Goal: Find specific page/section: Find specific page/section

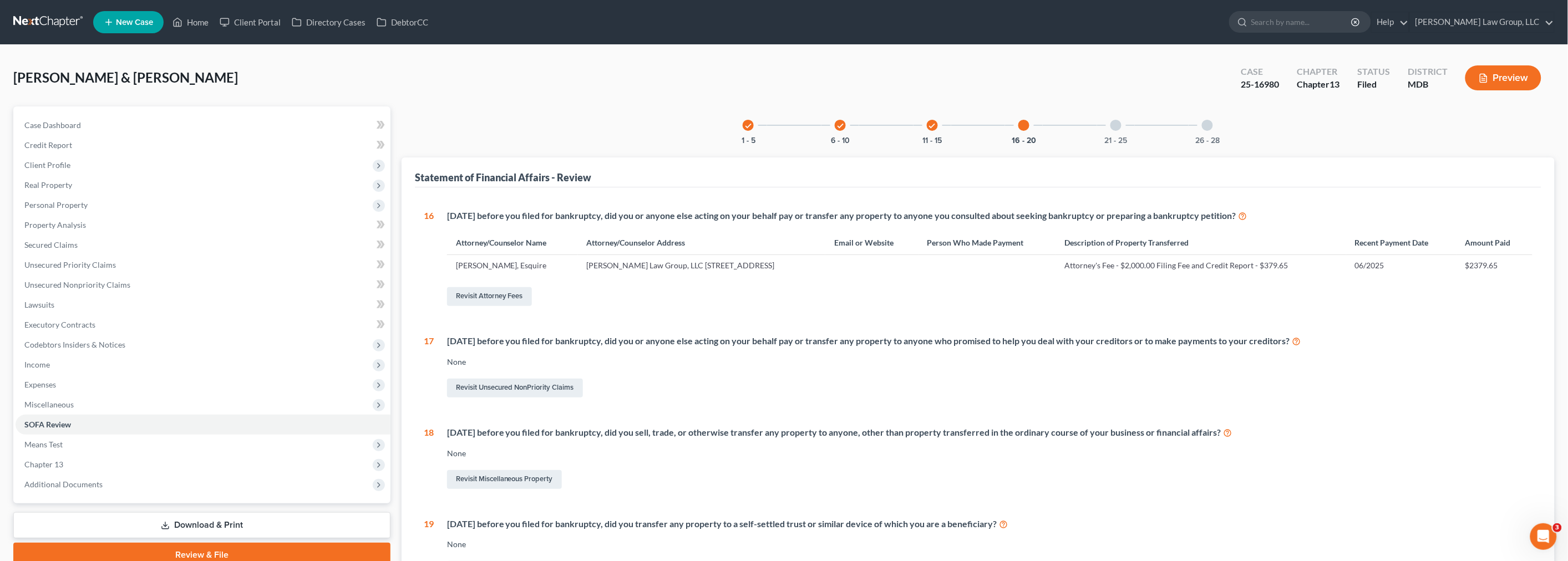
click at [57, 19] on link at bounding box center [49, 22] width 71 height 20
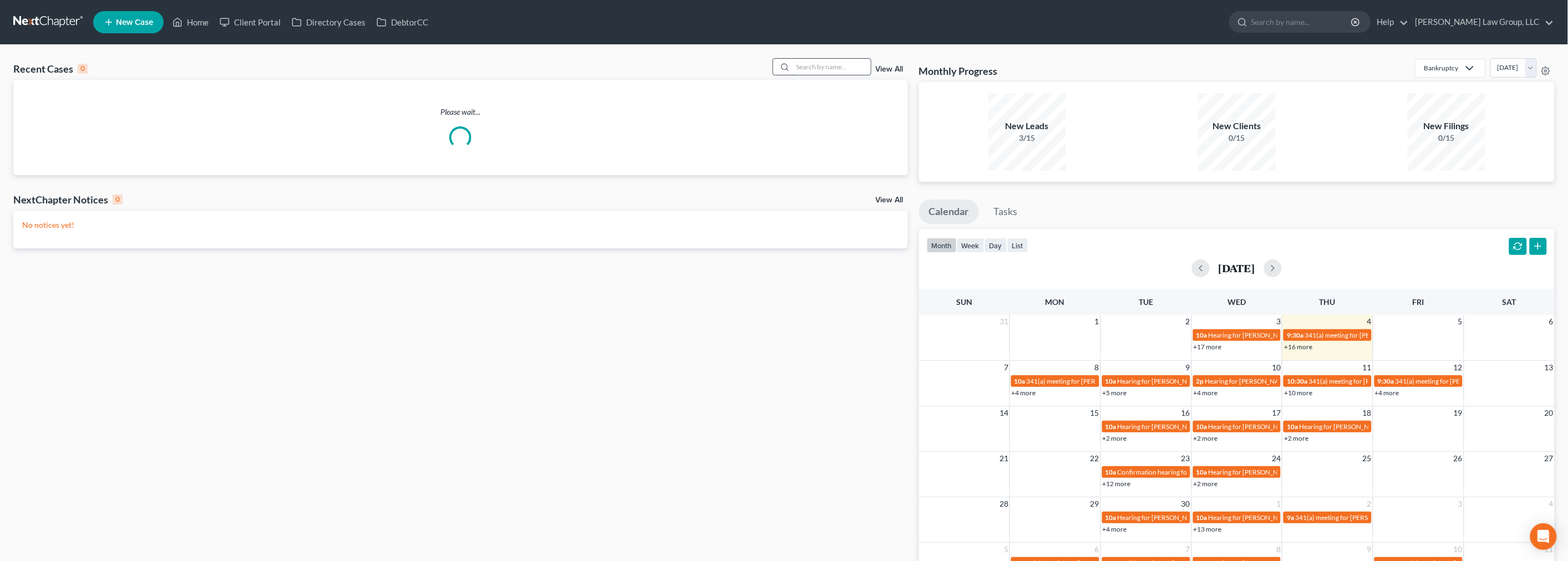
click at [844, 64] on input "search" at bounding box center [832, 67] width 77 height 16
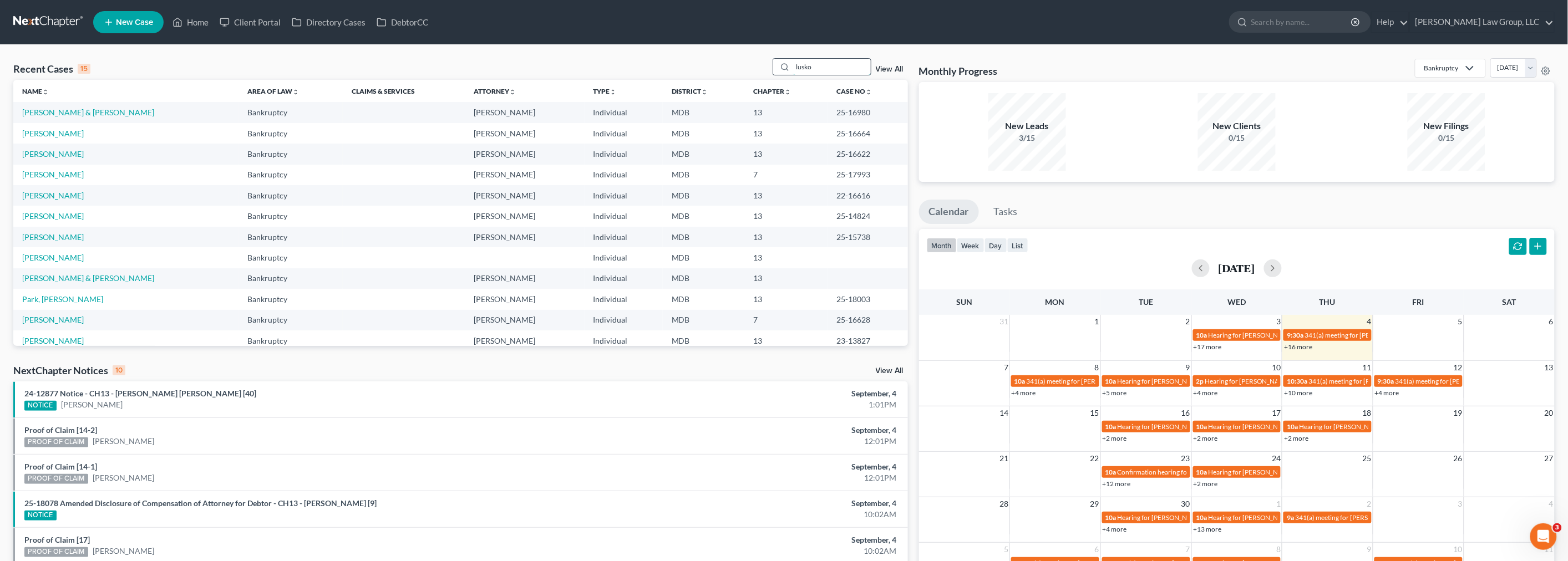
type input "lusko"
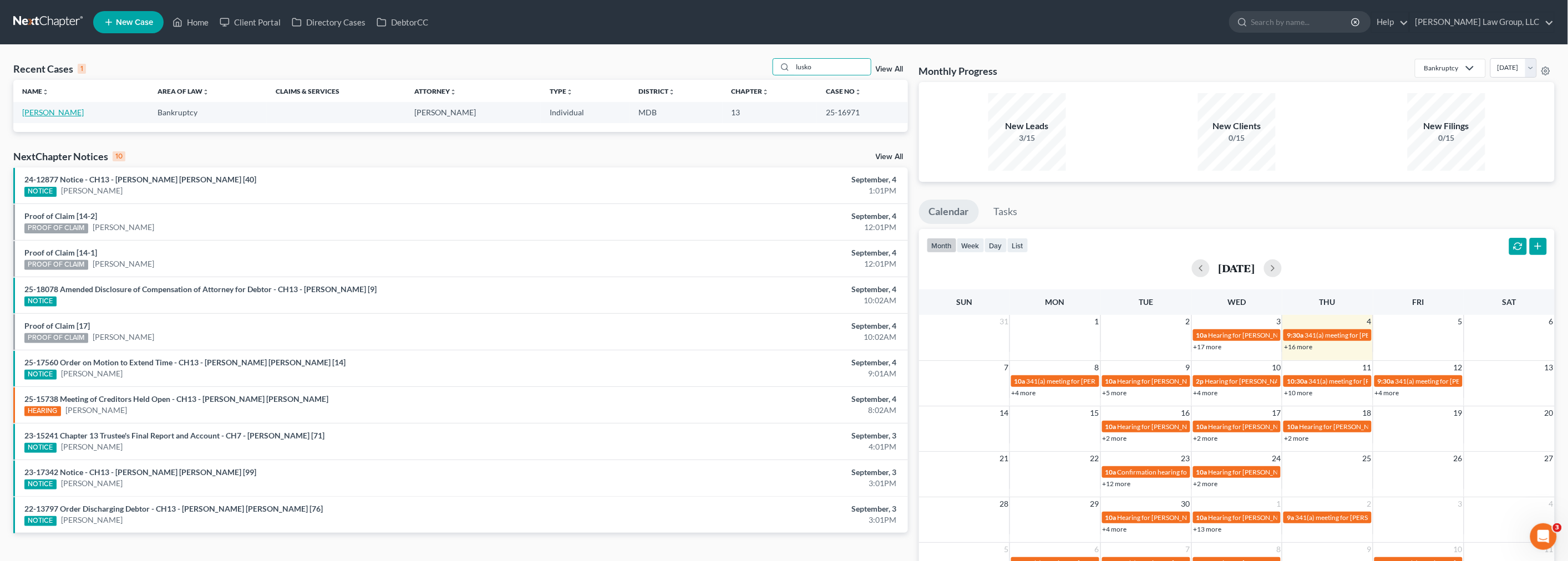
click at [64, 107] on link "[PERSON_NAME]" at bounding box center [53, 112] width 61 height 9
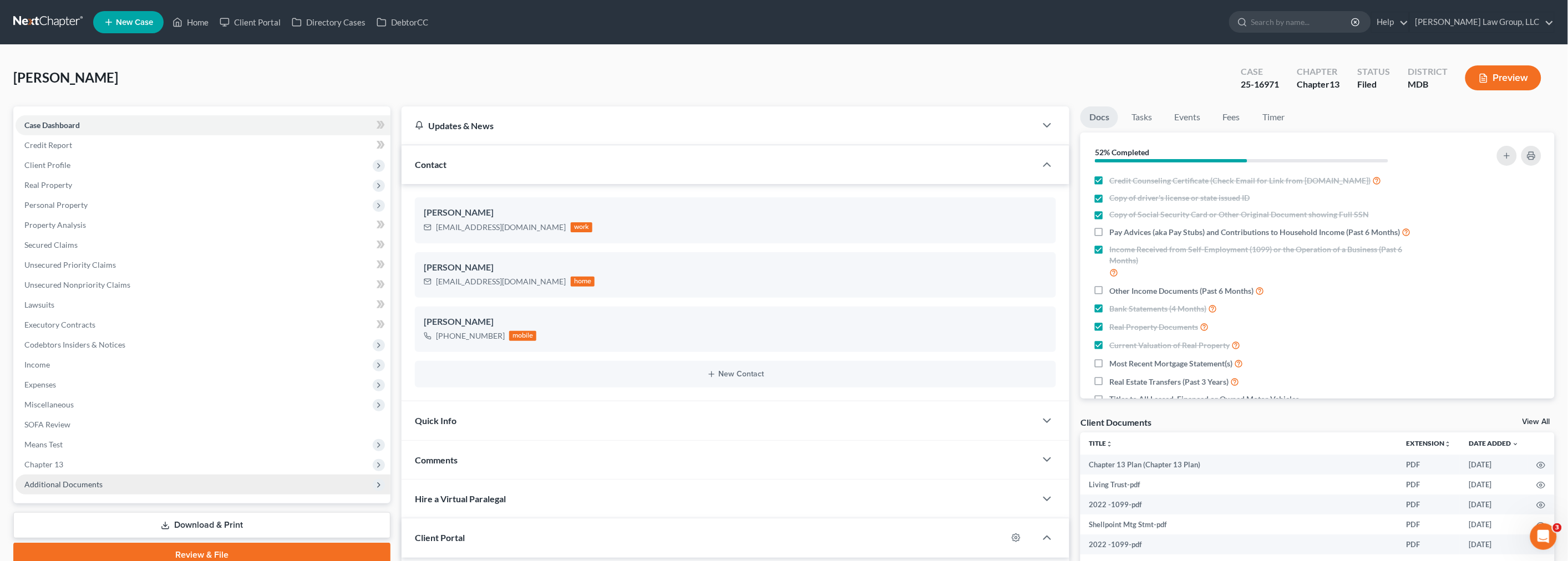
click at [72, 481] on span "Additional Documents" at bounding box center [63, 484] width 78 height 9
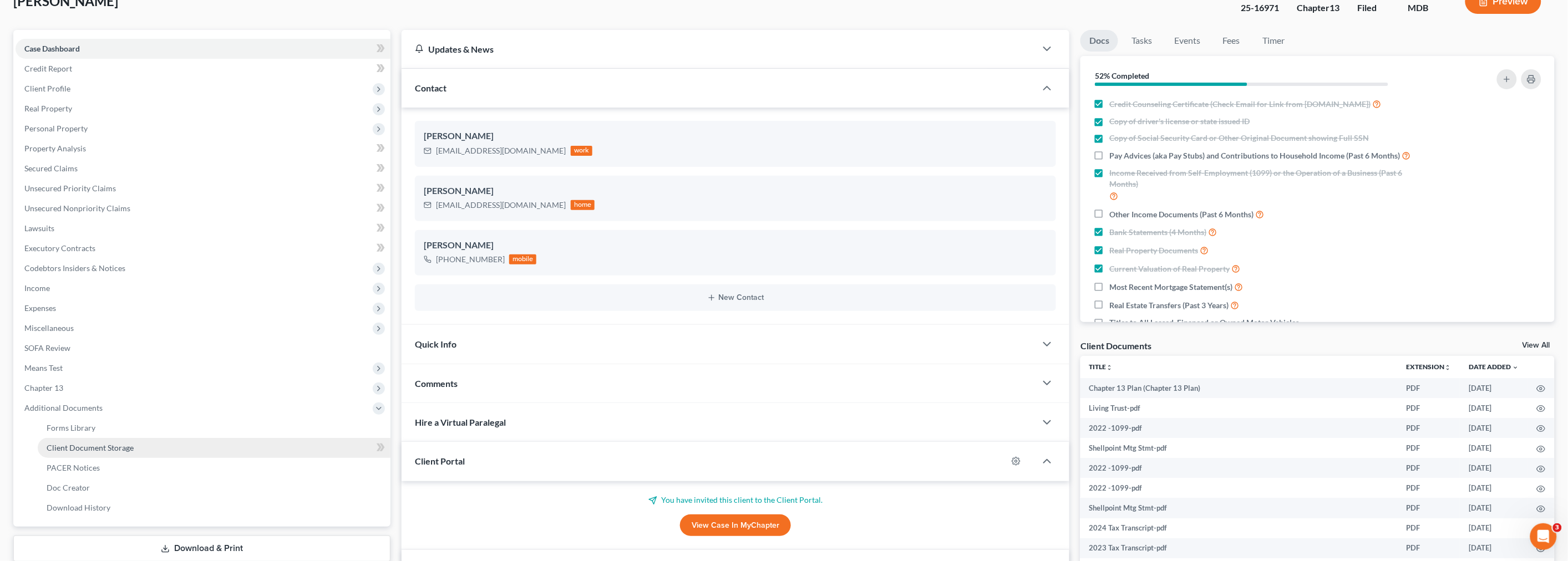
scroll to position [233, 0]
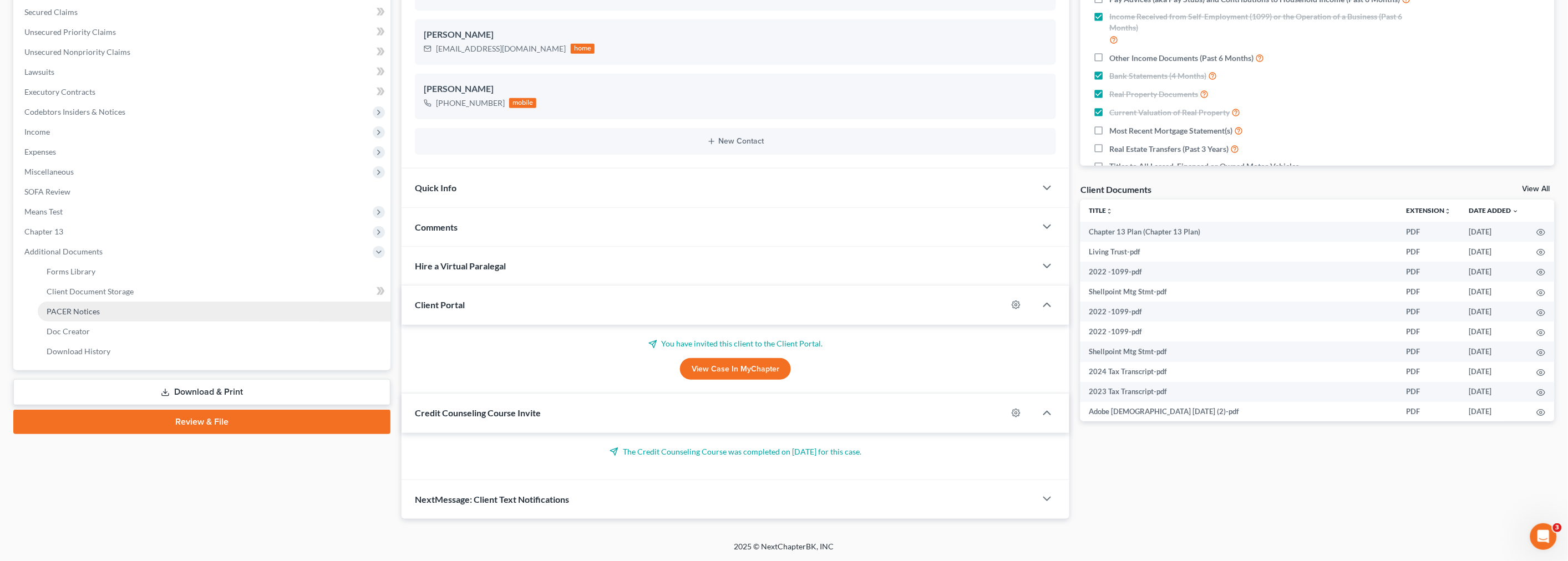
click at [96, 313] on span "PACER Notices" at bounding box center [73, 312] width 53 height 9
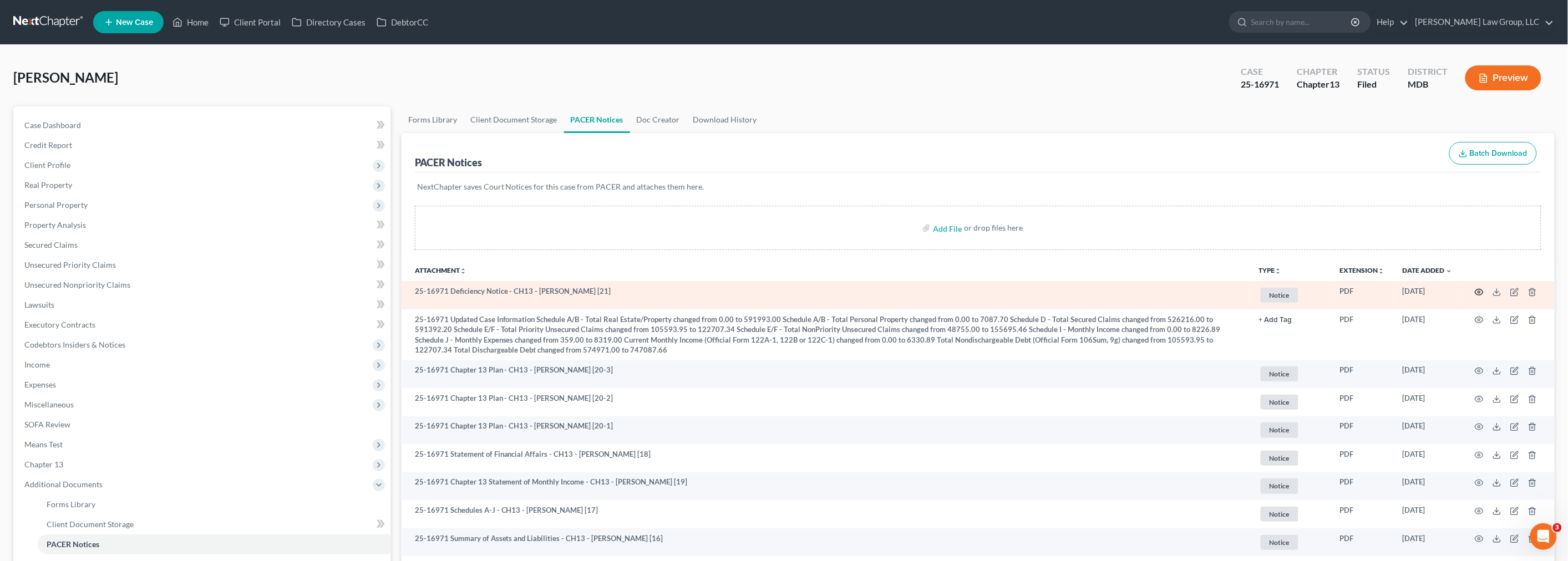
click at [1476, 291] on icon "button" at bounding box center [1479, 292] width 9 height 9
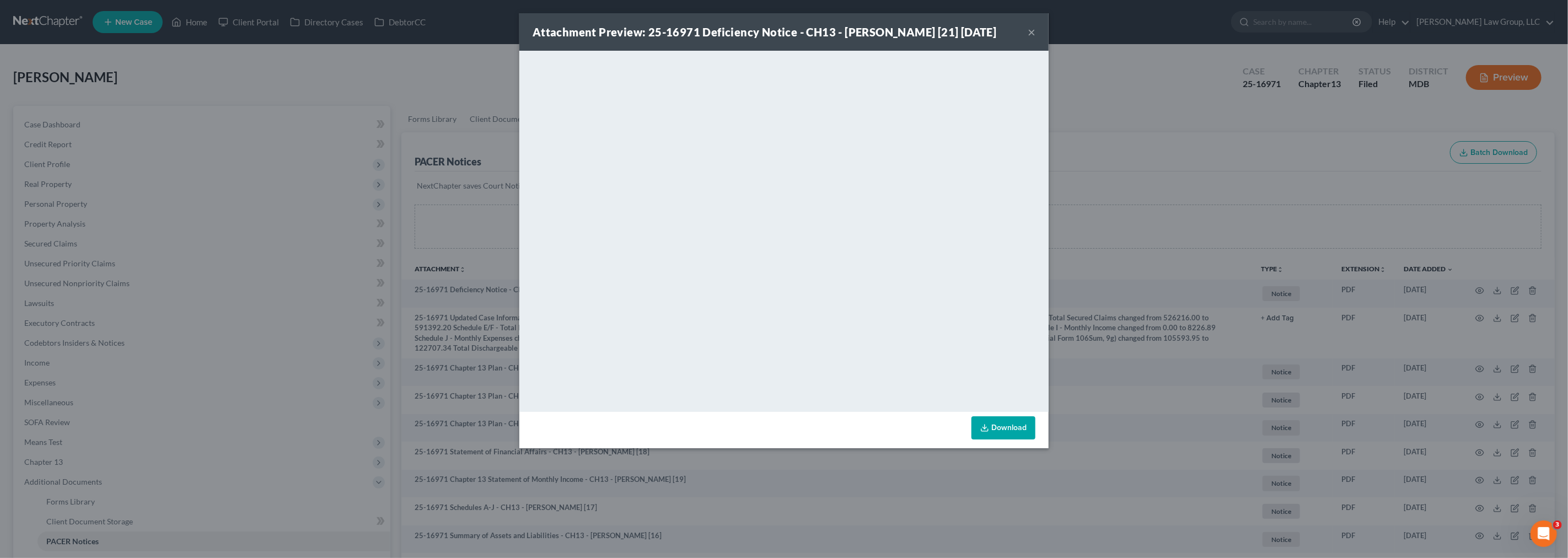
click at [1031, 35] on button "×" at bounding box center [1032, 32] width 8 height 13
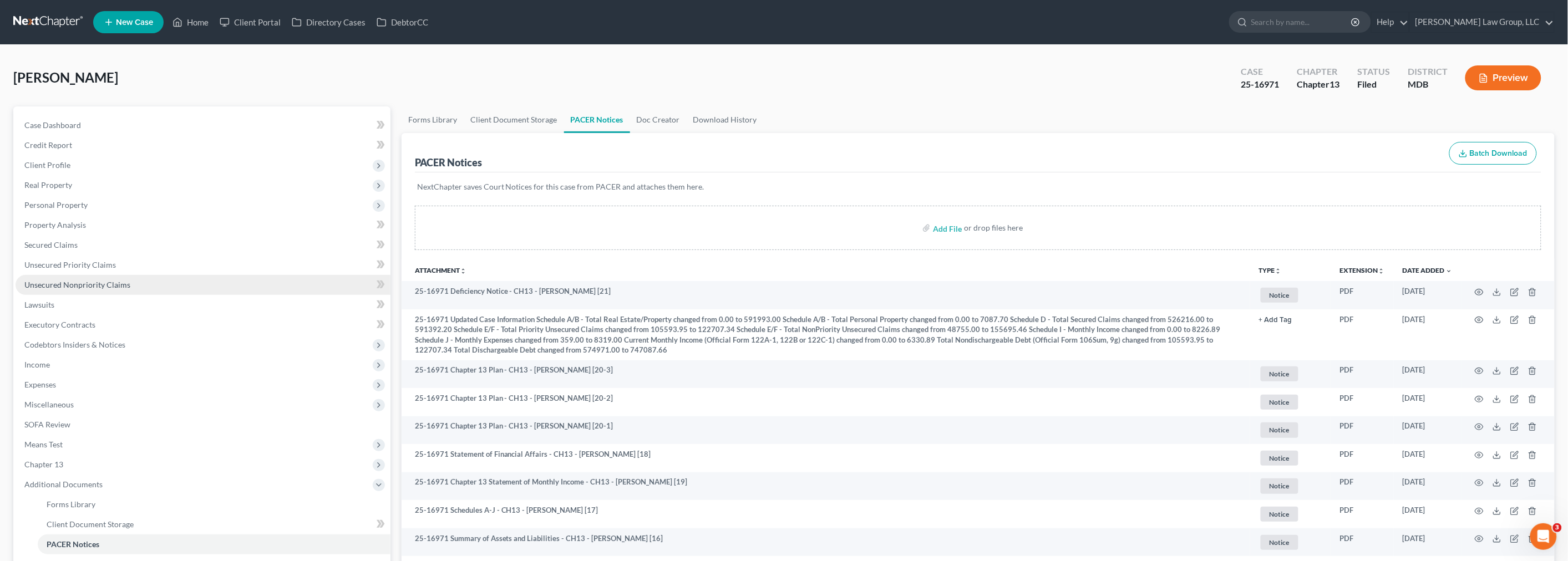
click at [121, 284] on span "Unsecured Nonpriority Claims" at bounding box center [77, 285] width 106 height 9
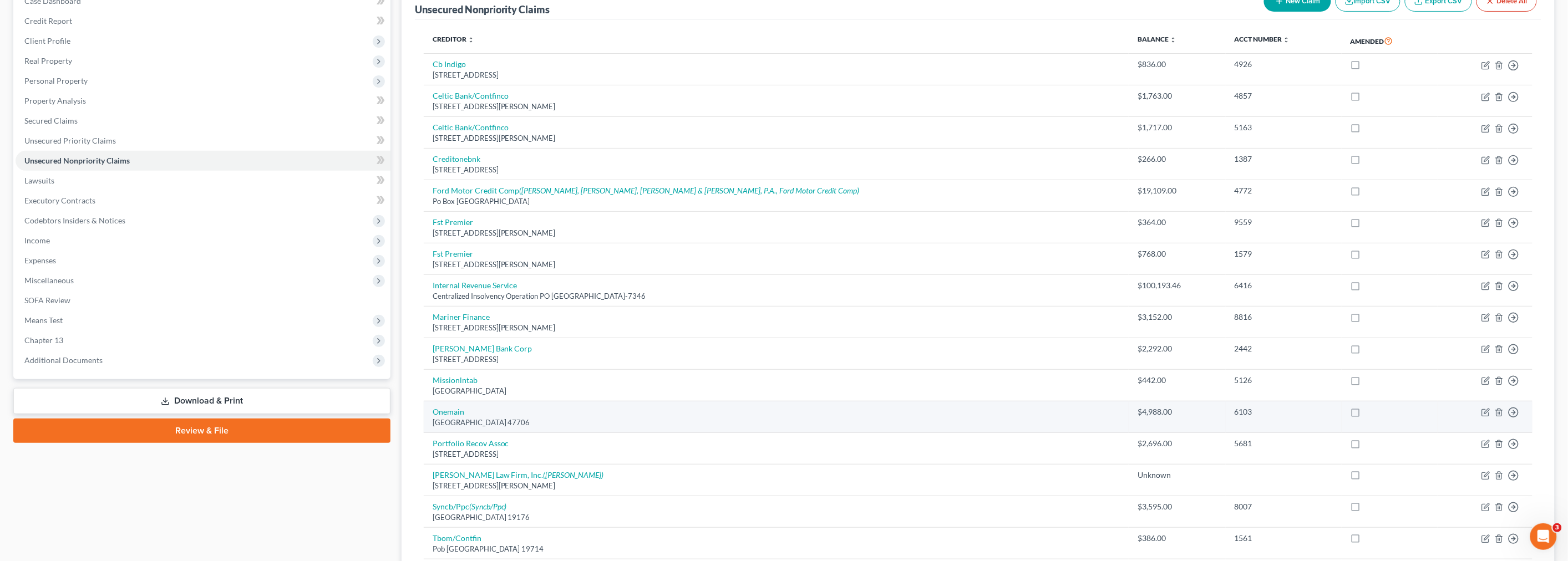
scroll to position [123, 0]
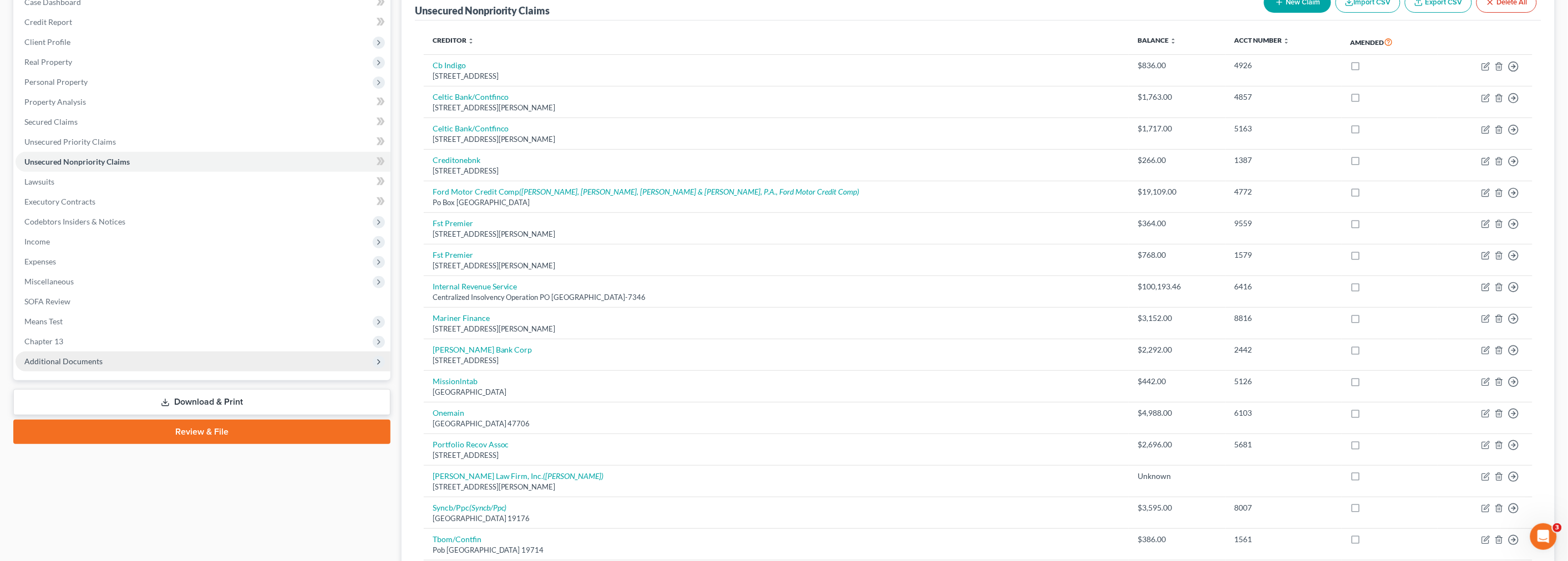
click at [128, 359] on span "Additional Documents" at bounding box center [203, 362] width 375 height 20
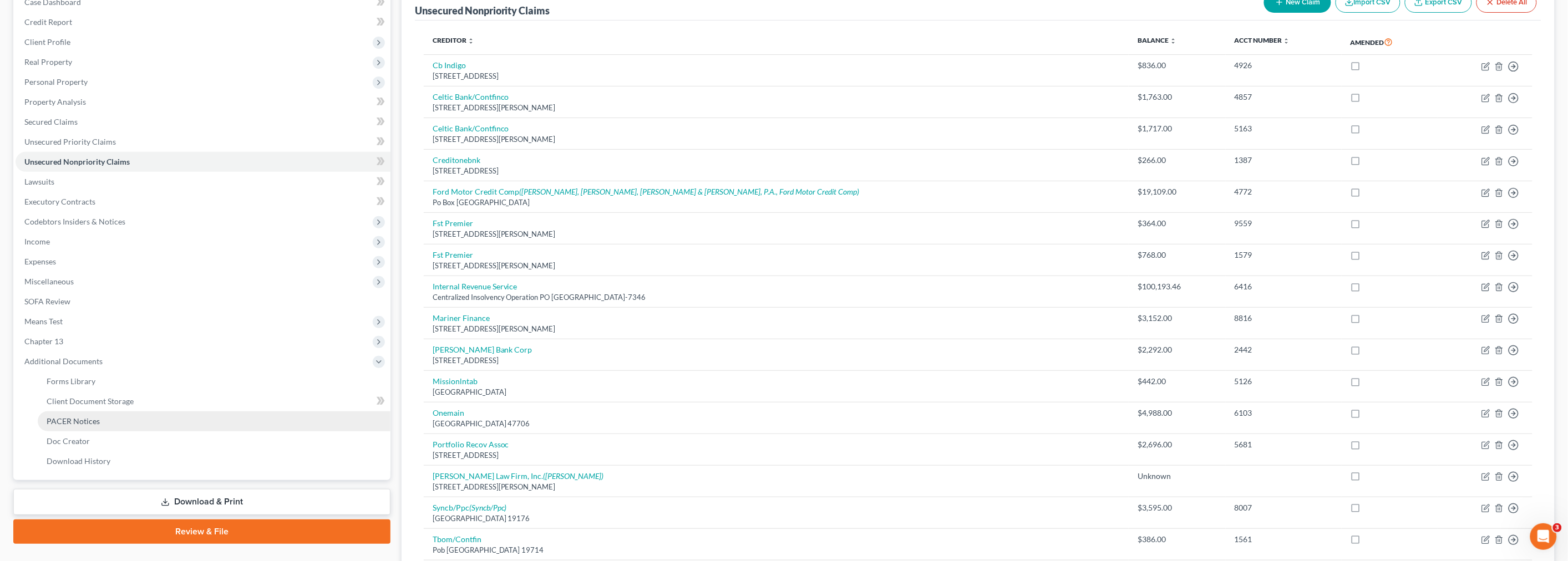
click at [107, 416] on link "PACER Notices" at bounding box center [214, 422] width 353 height 20
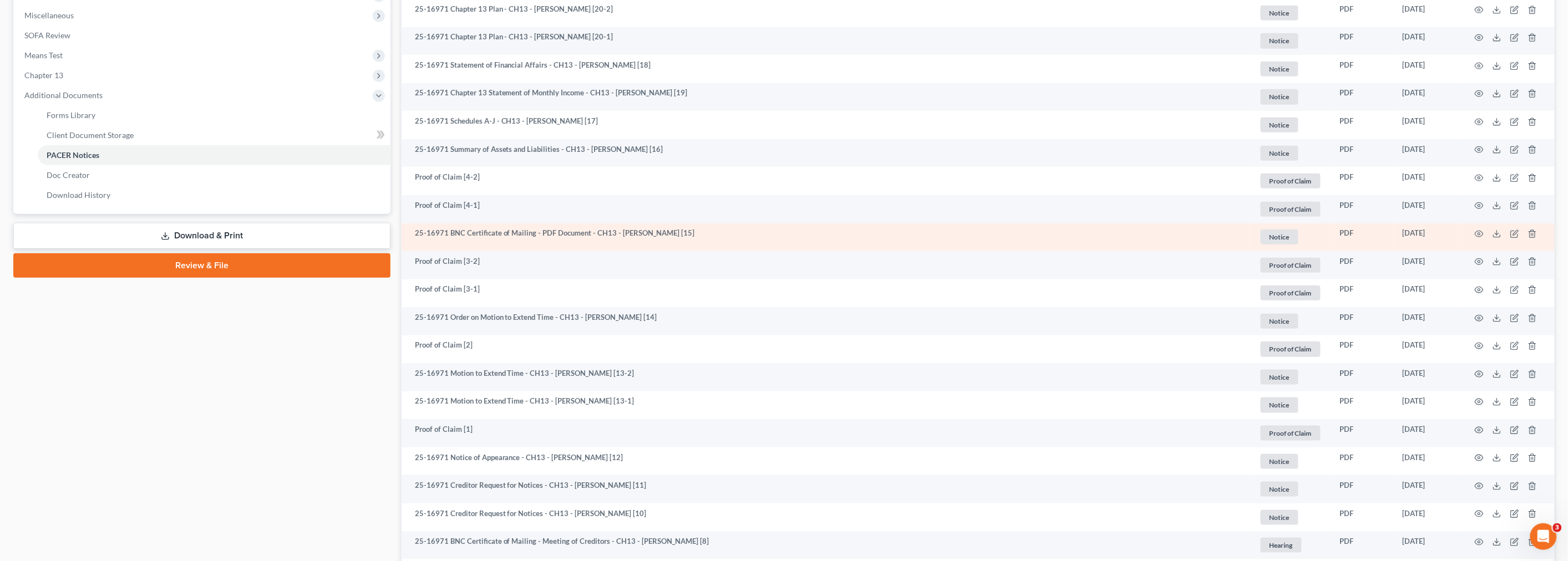
scroll to position [674, 0]
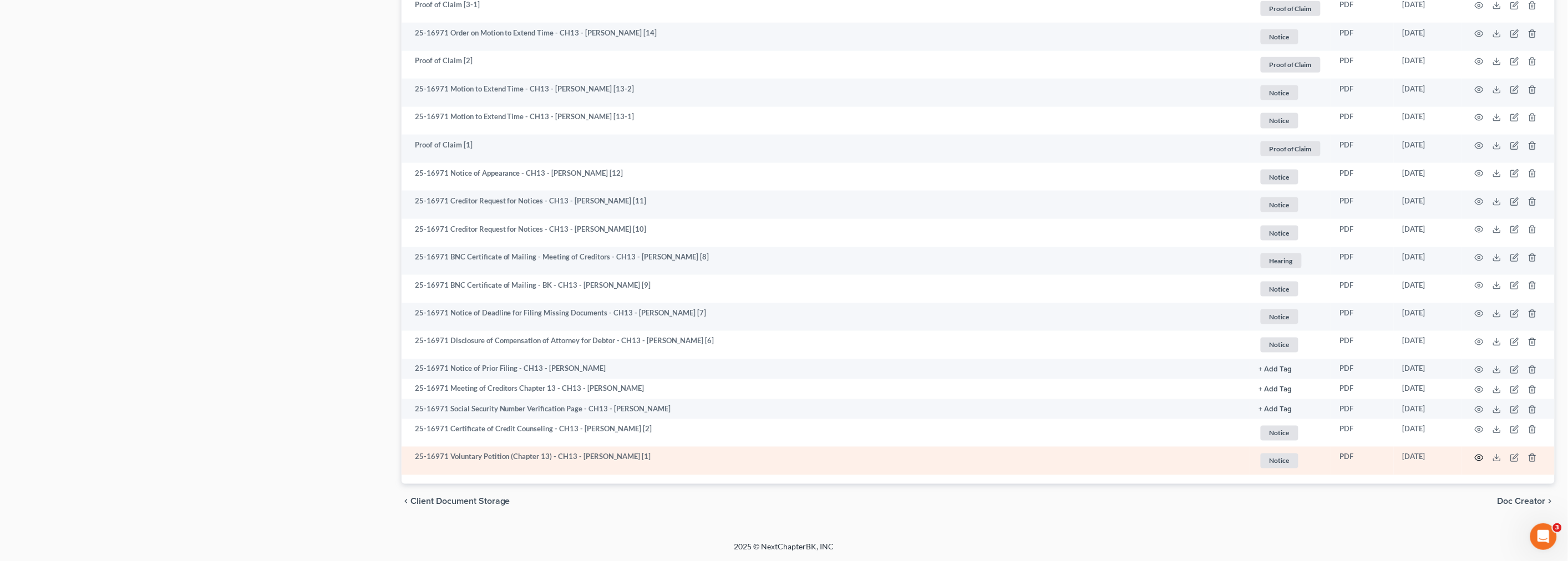
click at [1478, 455] on icon "button" at bounding box center [1480, 458] width 8 height 6
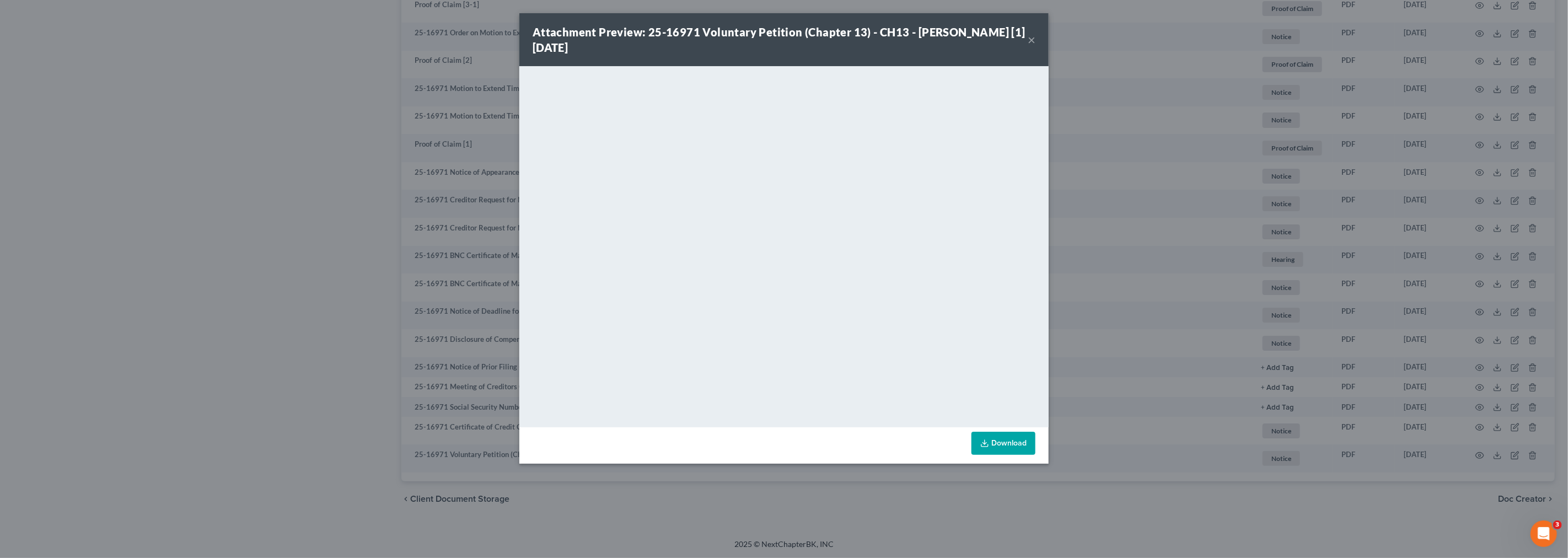
click at [1034, 40] on button "×" at bounding box center [1032, 40] width 8 height 13
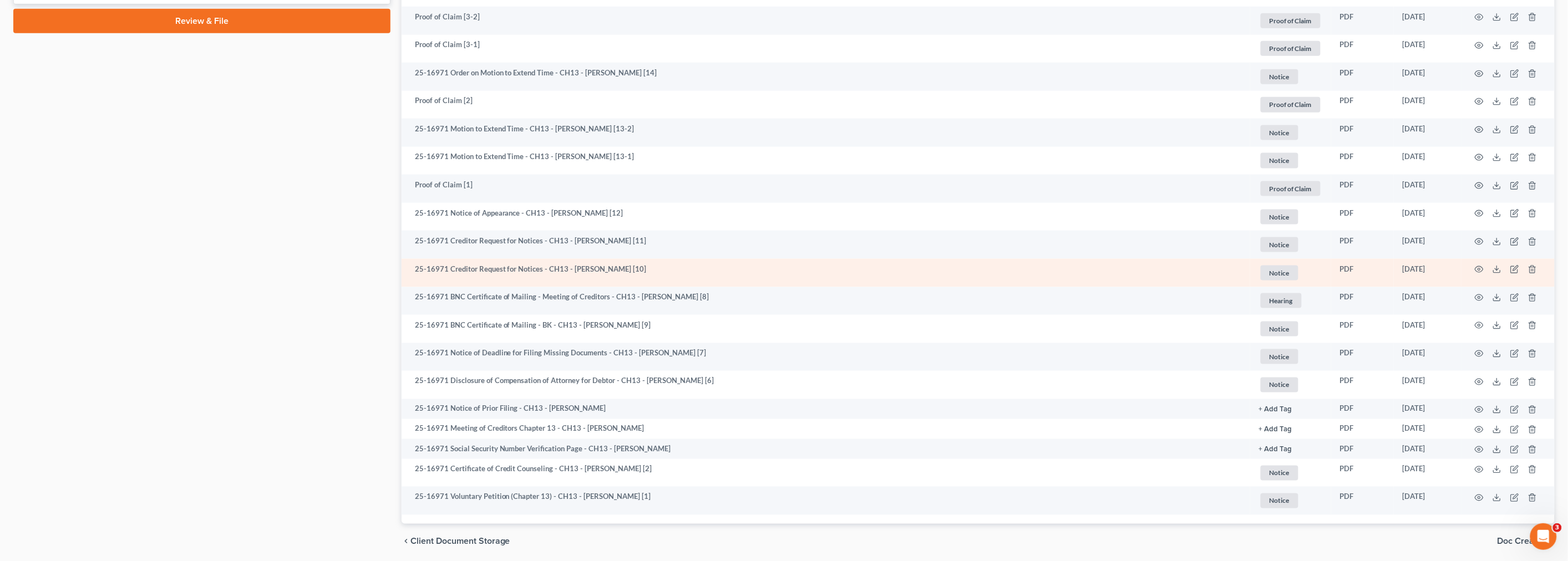
scroll to position [612, 0]
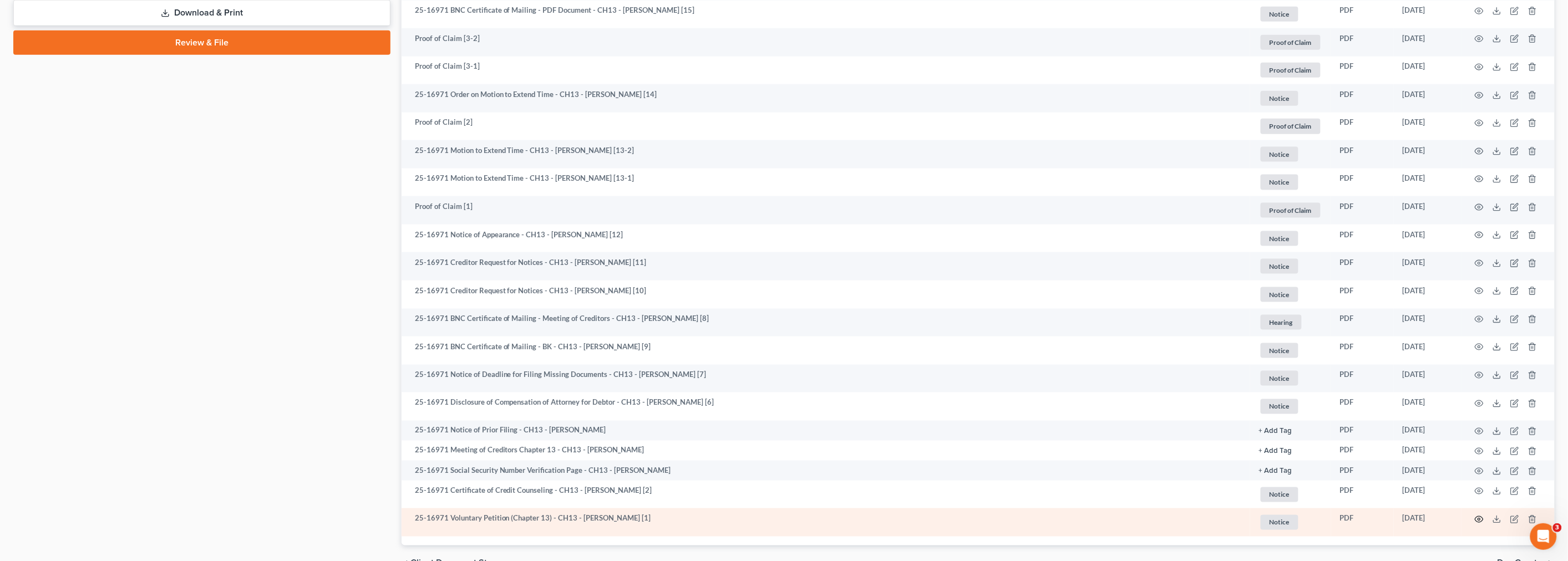
click at [1480, 519] on icon "button" at bounding box center [1479, 519] width 9 height 9
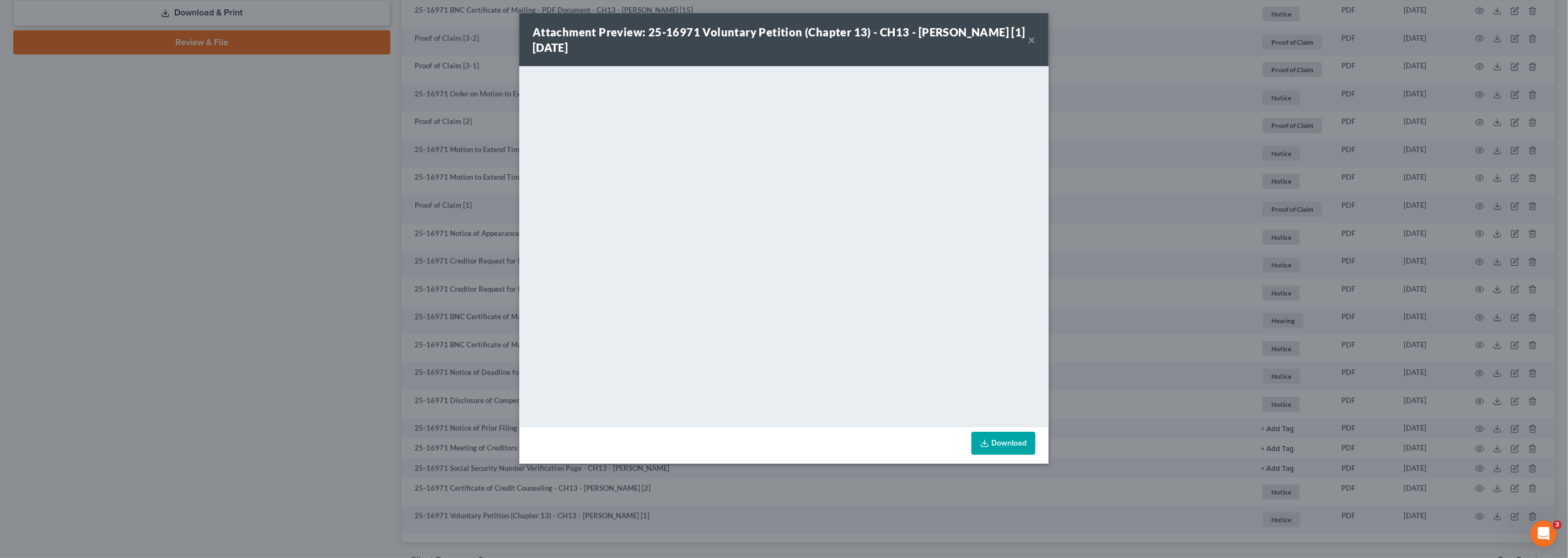
click at [1030, 35] on button "×" at bounding box center [1032, 40] width 8 height 13
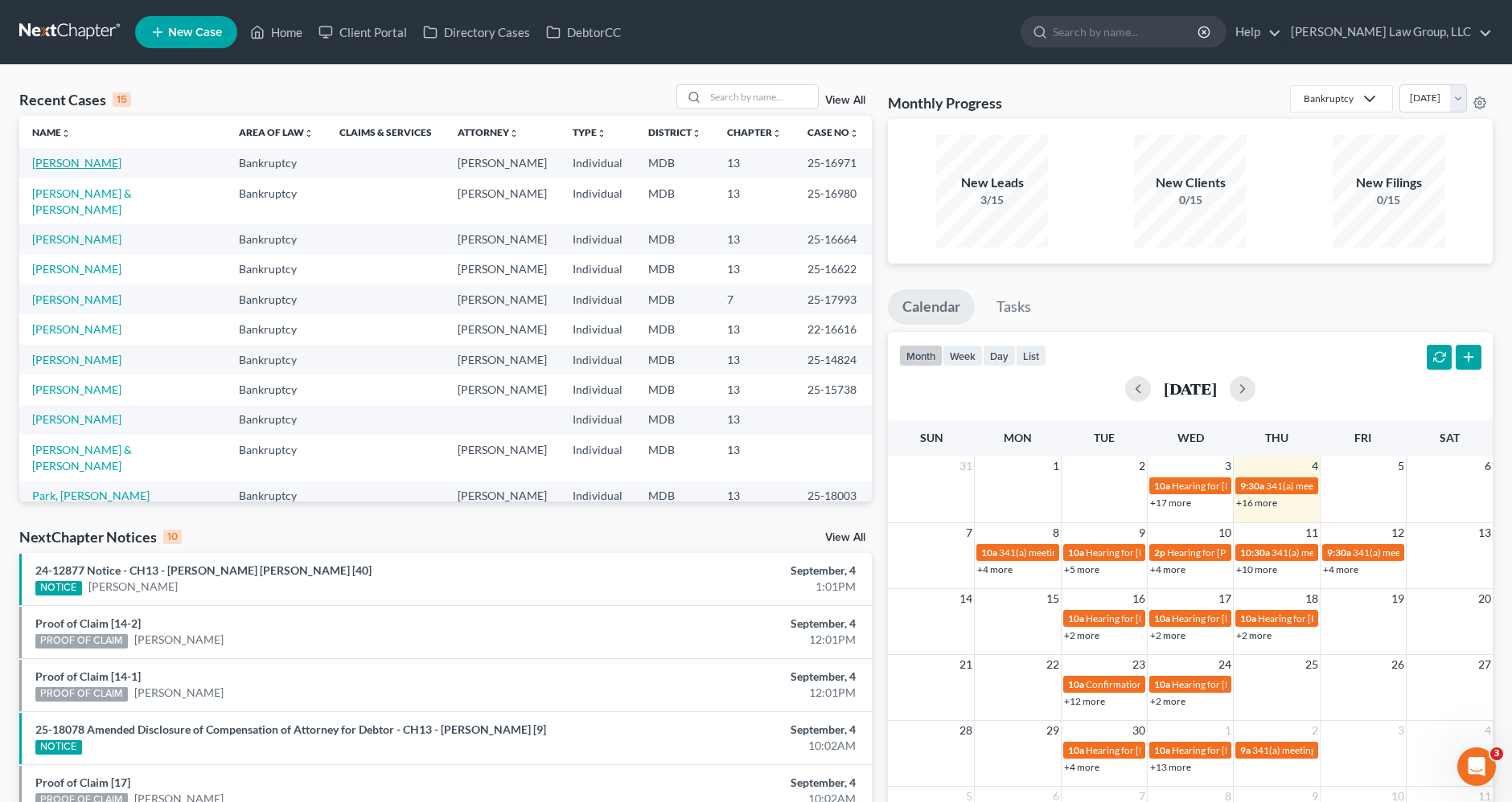
click at [94, 167] on link "[PERSON_NAME]" at bounding box center [76, 163] width 89 height 14
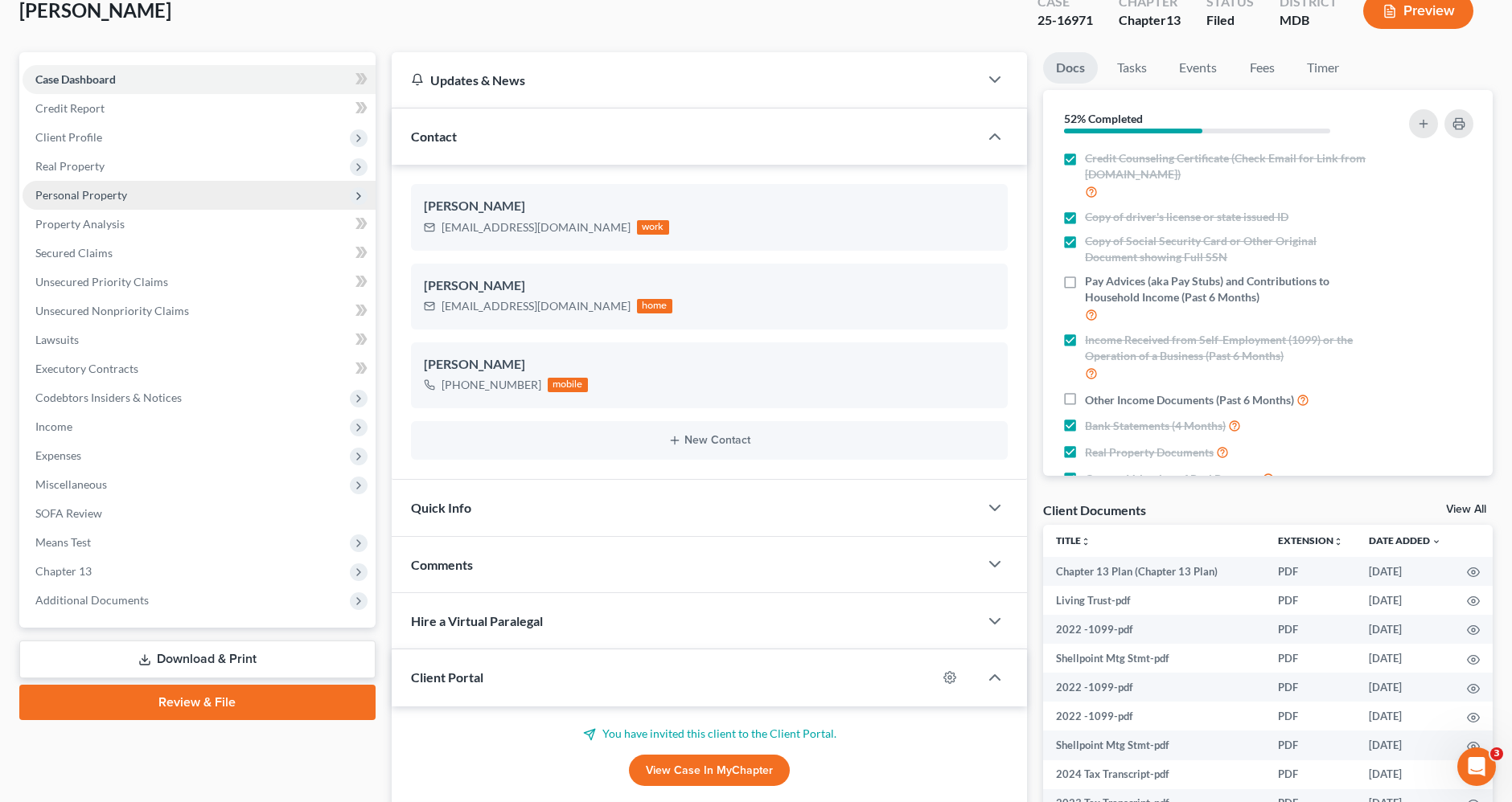
scroll to position [268, 0]
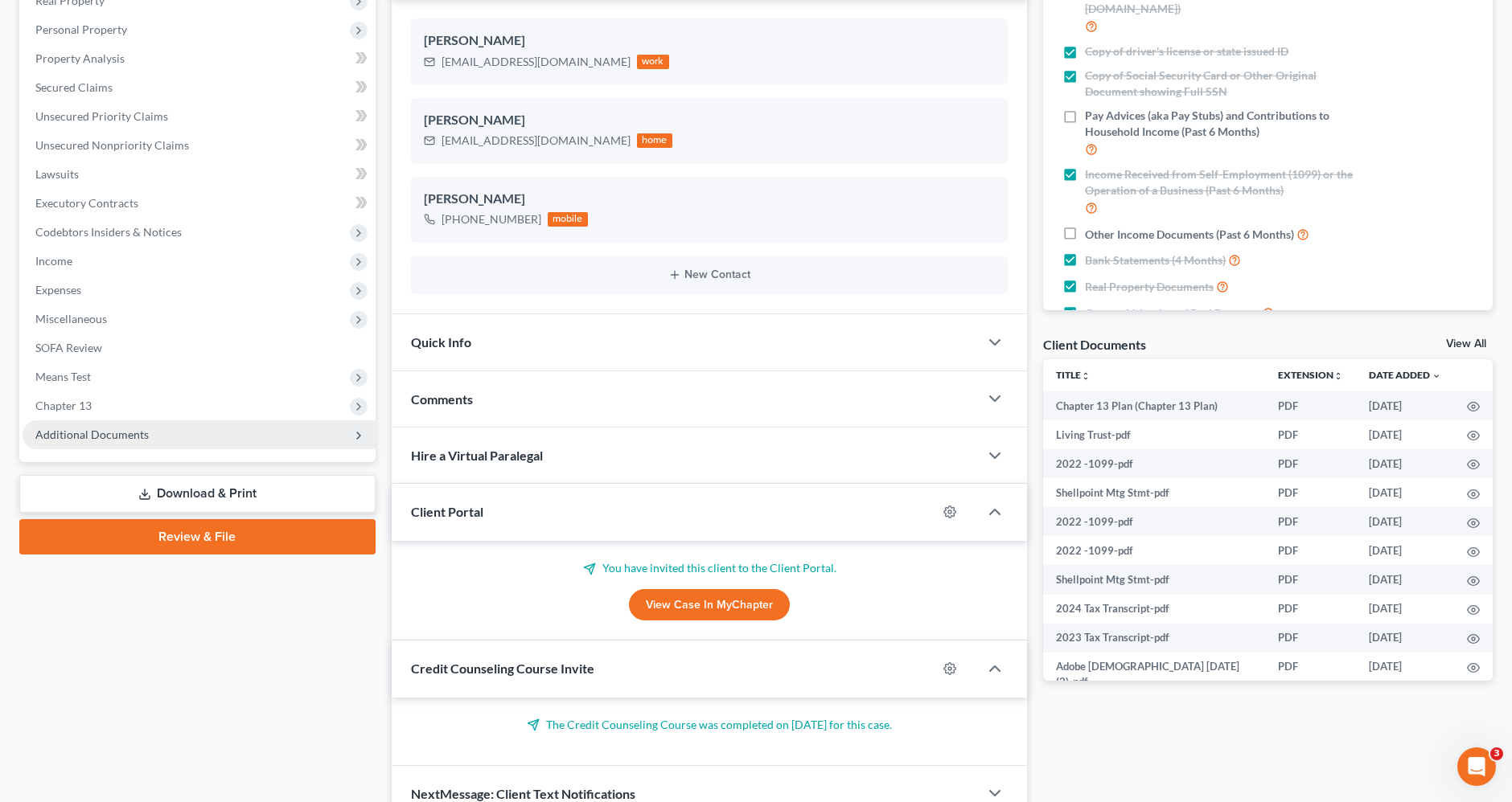
click at [116, 435] on span "Additional Documents" at bounding box center [92, 434] width 113 height 14
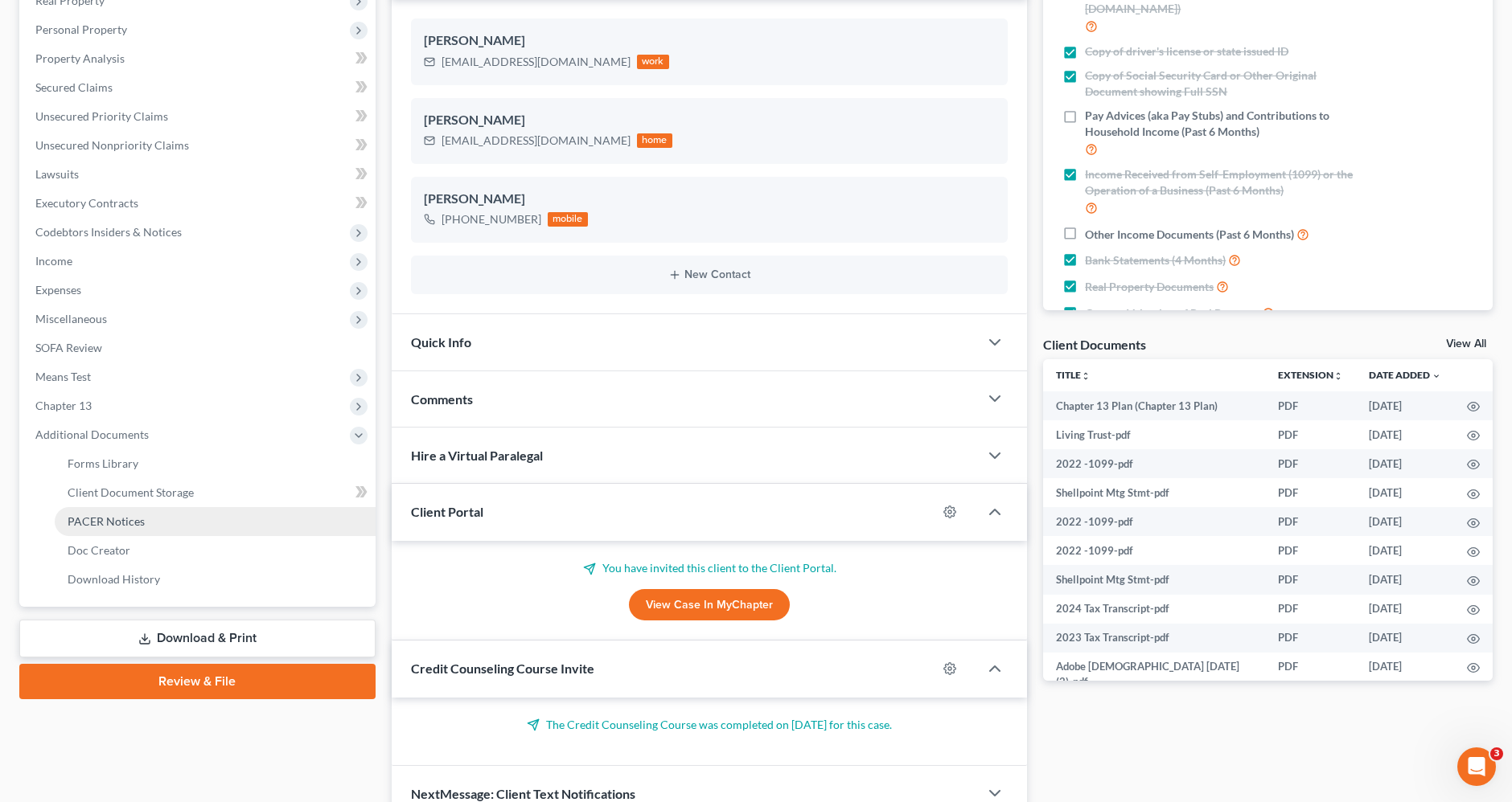
click at [120, 527] on link "PACER Notices" at bounding box center [216, 521] width 321 height 29
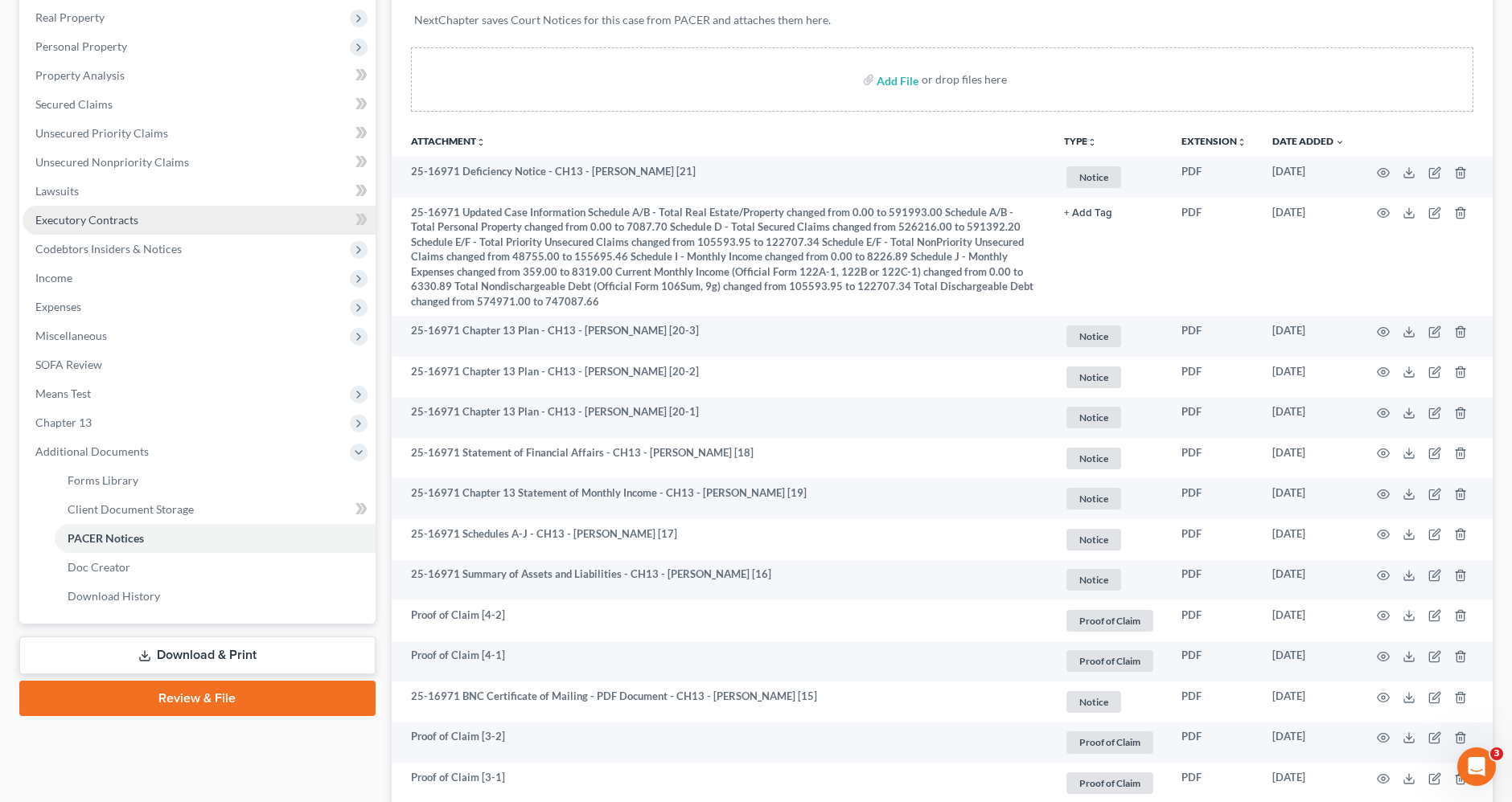
scroll to position [268, 0]
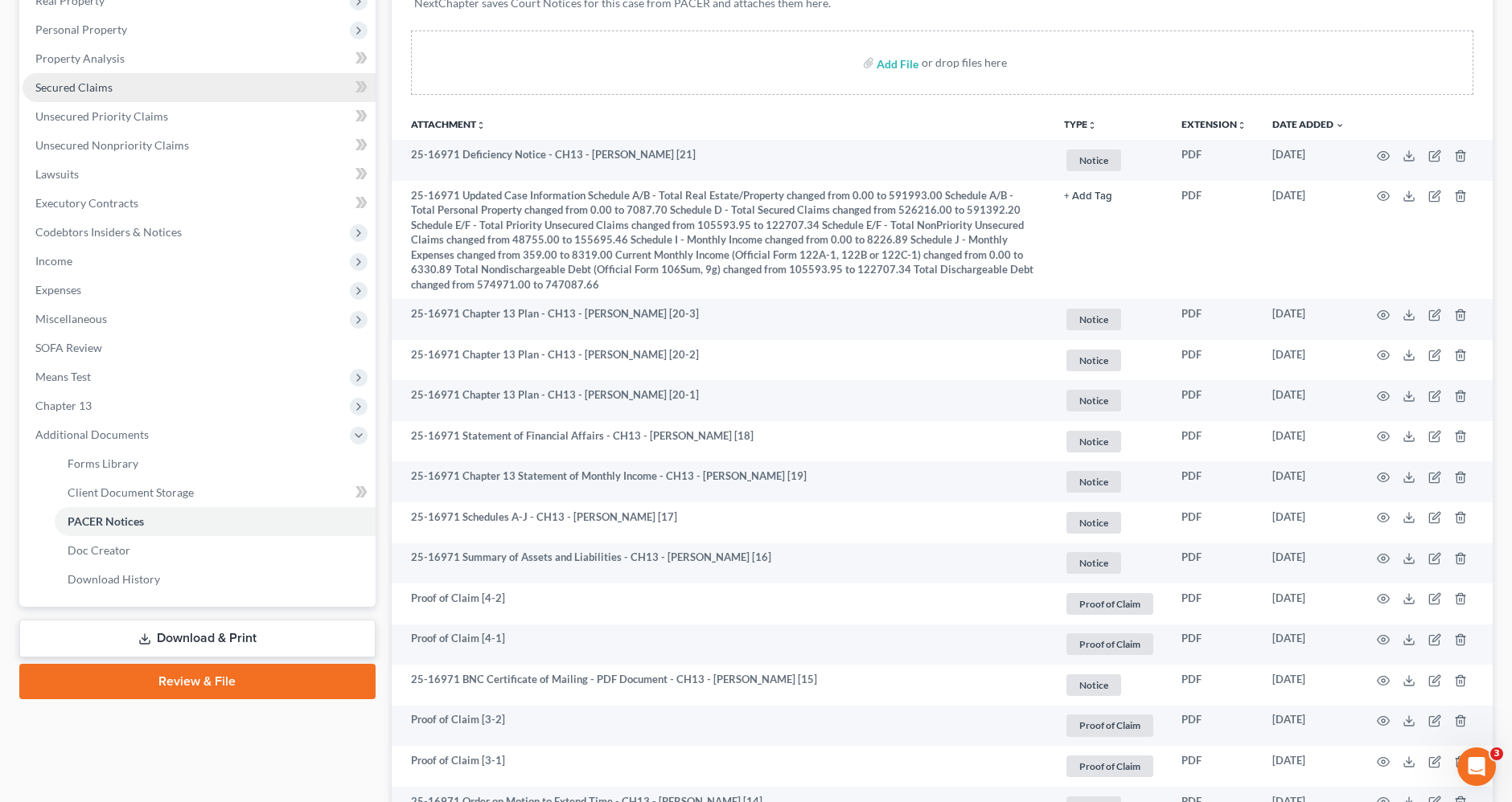
click at [136, 83] on link "Secured Claims" at bounding box center [198, 88] width 353 height 29
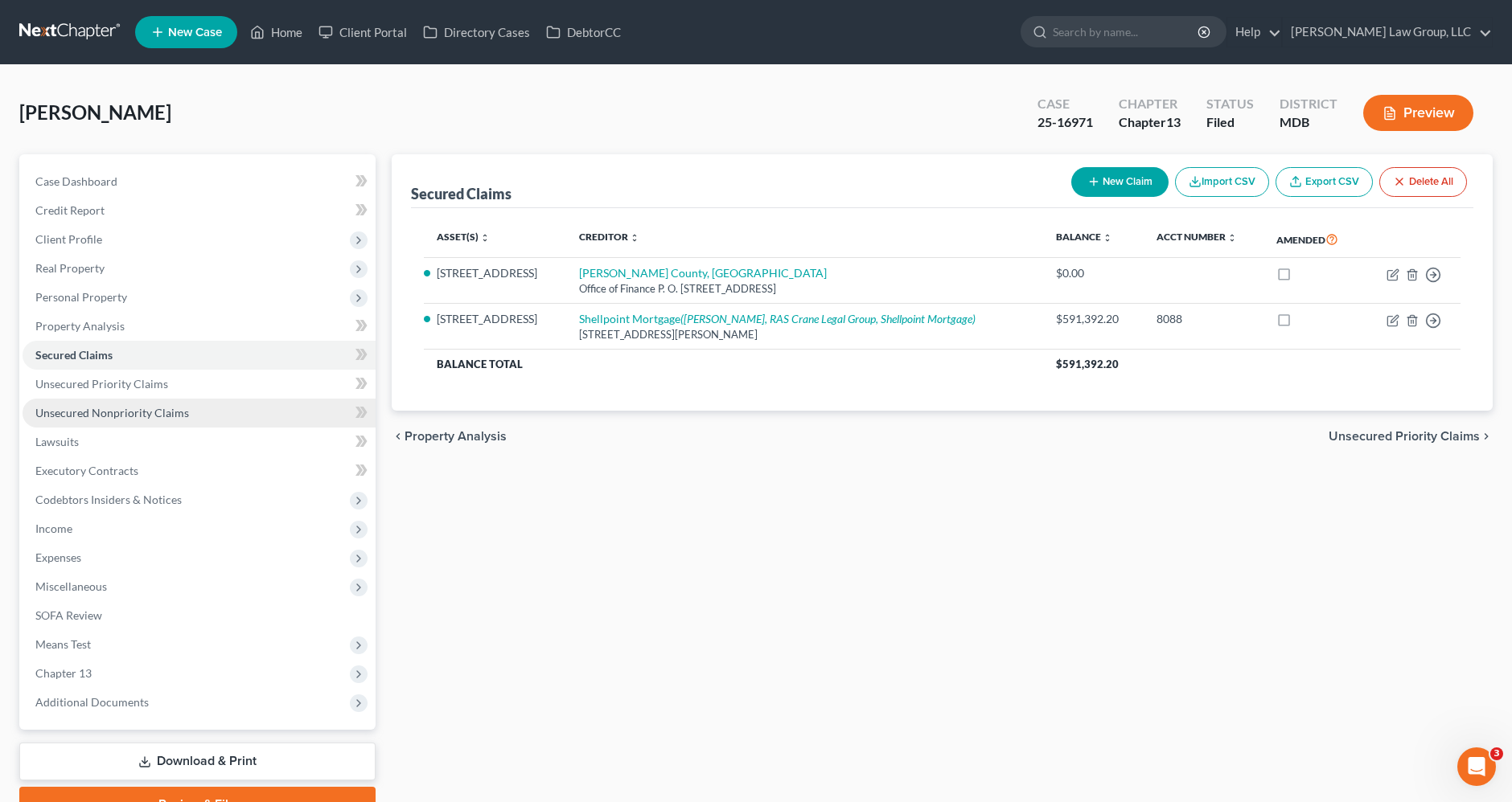
click at [185, 414] on link "Unsecured Nonpriority Claims" at bounding box center [198, 413] width 353 height 29
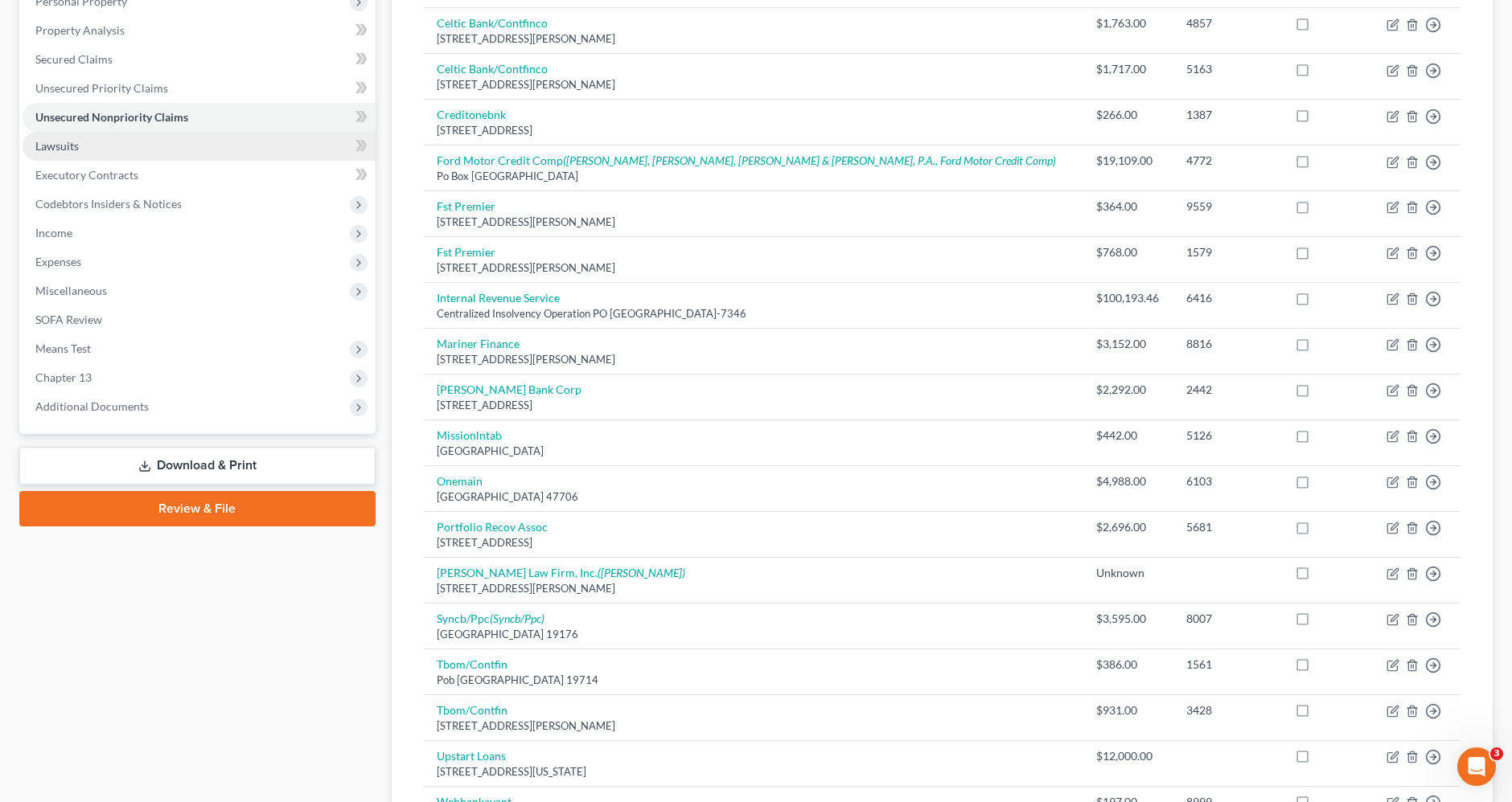
scroll to position [268, 0]
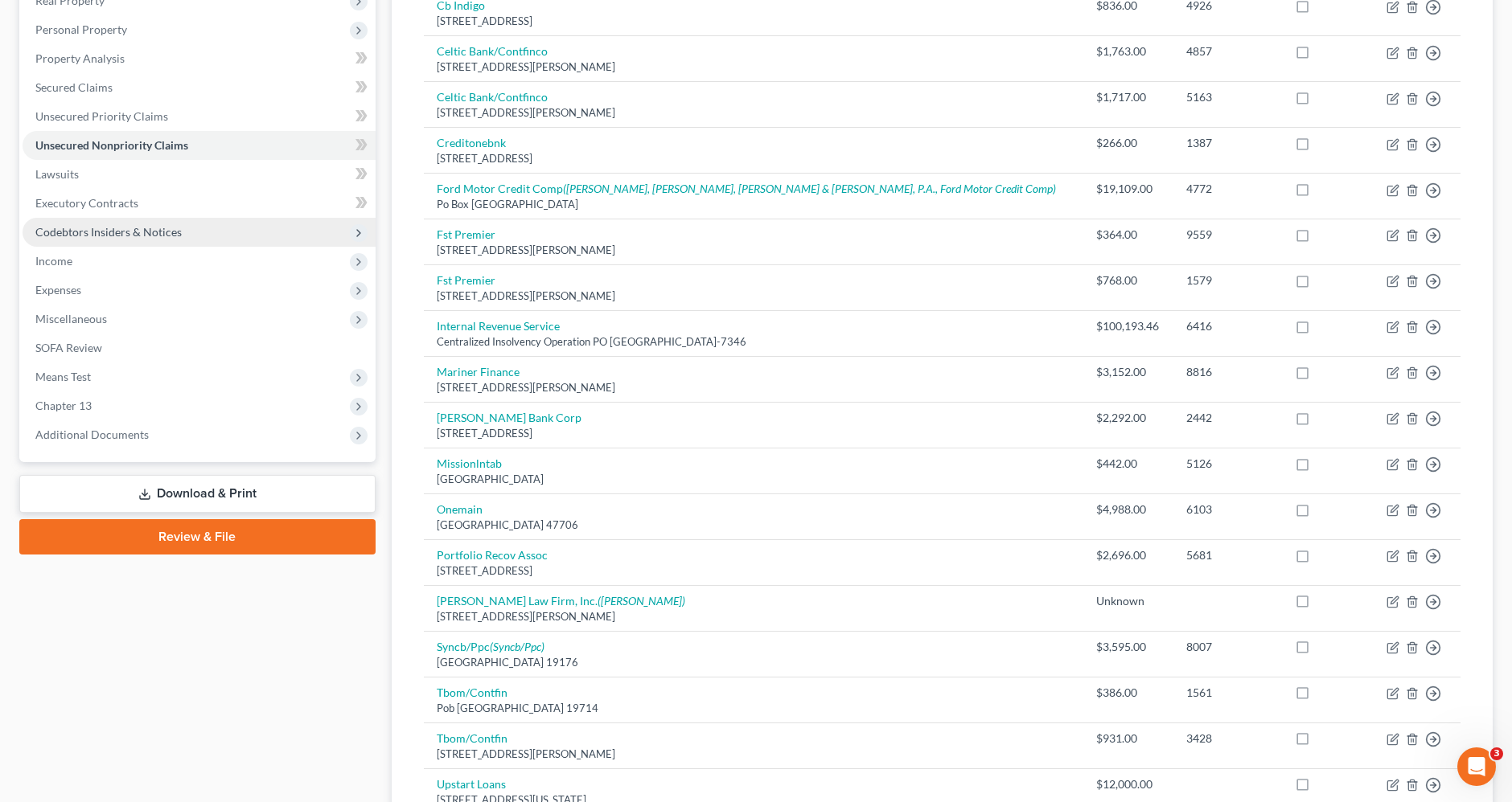
click at [91, 228] on span "Codebtors Insiders & Notices" at bounding box center [108, 232] width 146 height 14
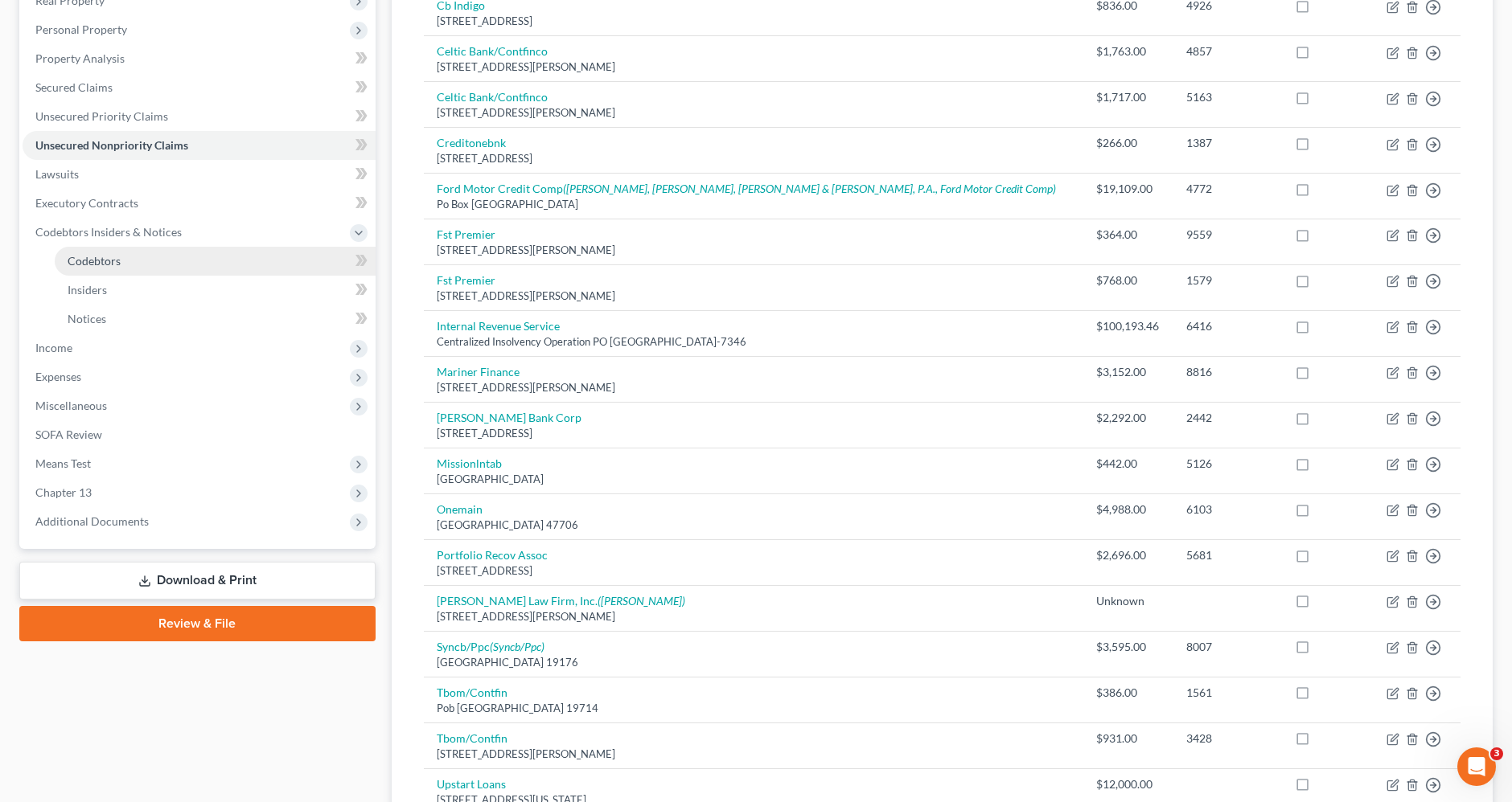
click at [121, 256] on link "Codebtors" at bounding box center [216, 261] width 321 height 29
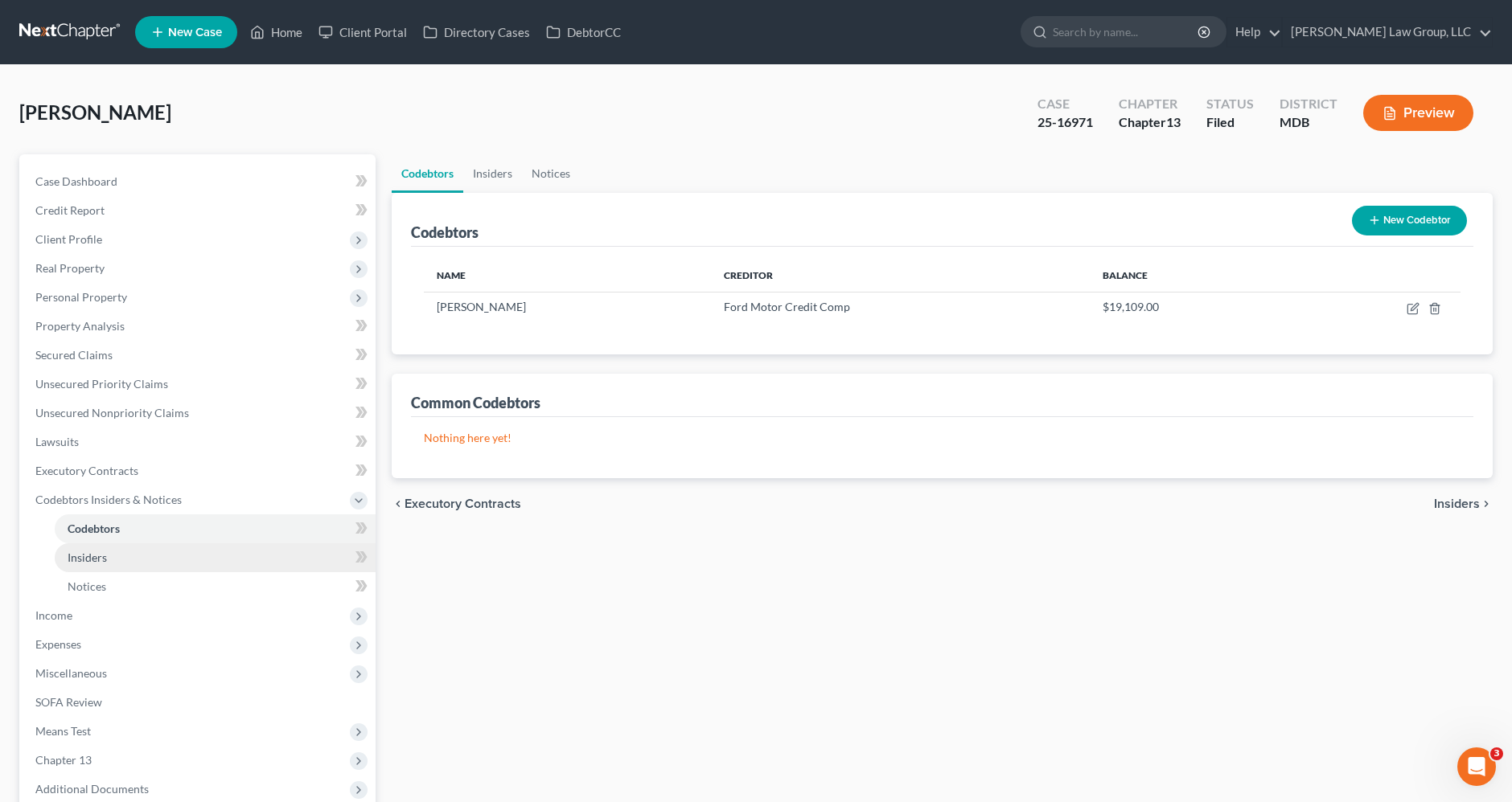
click at [85, 550] on span "Insiders" at bounding box center [87, 557] width 40 height 14
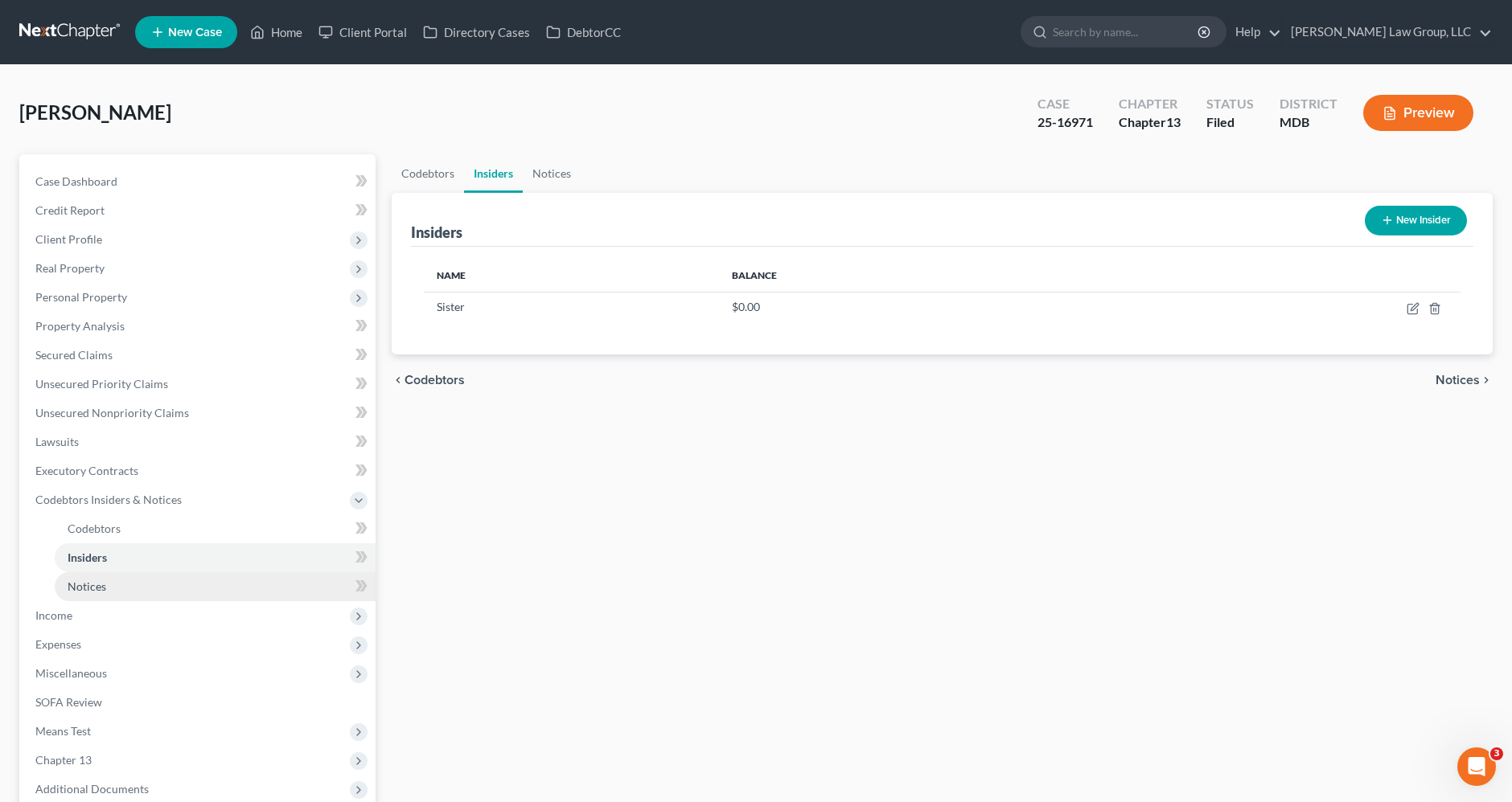
click at [85, 582] on span "Notices" at bounding box center [87, 586] width 39 height 14
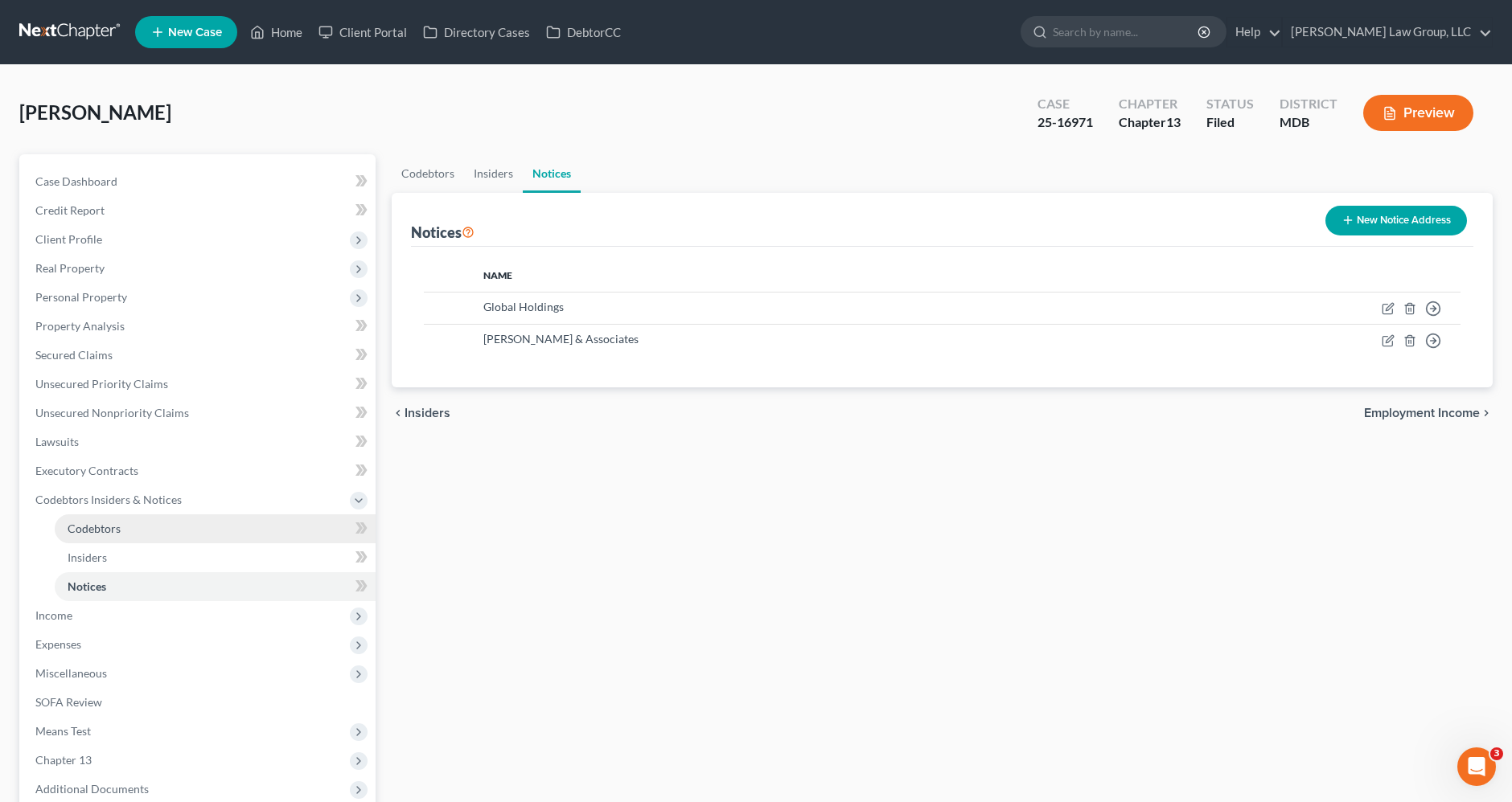
click at [94, 526] on span "Codebtors" at bounding box center [94, 528] width 53 height 14
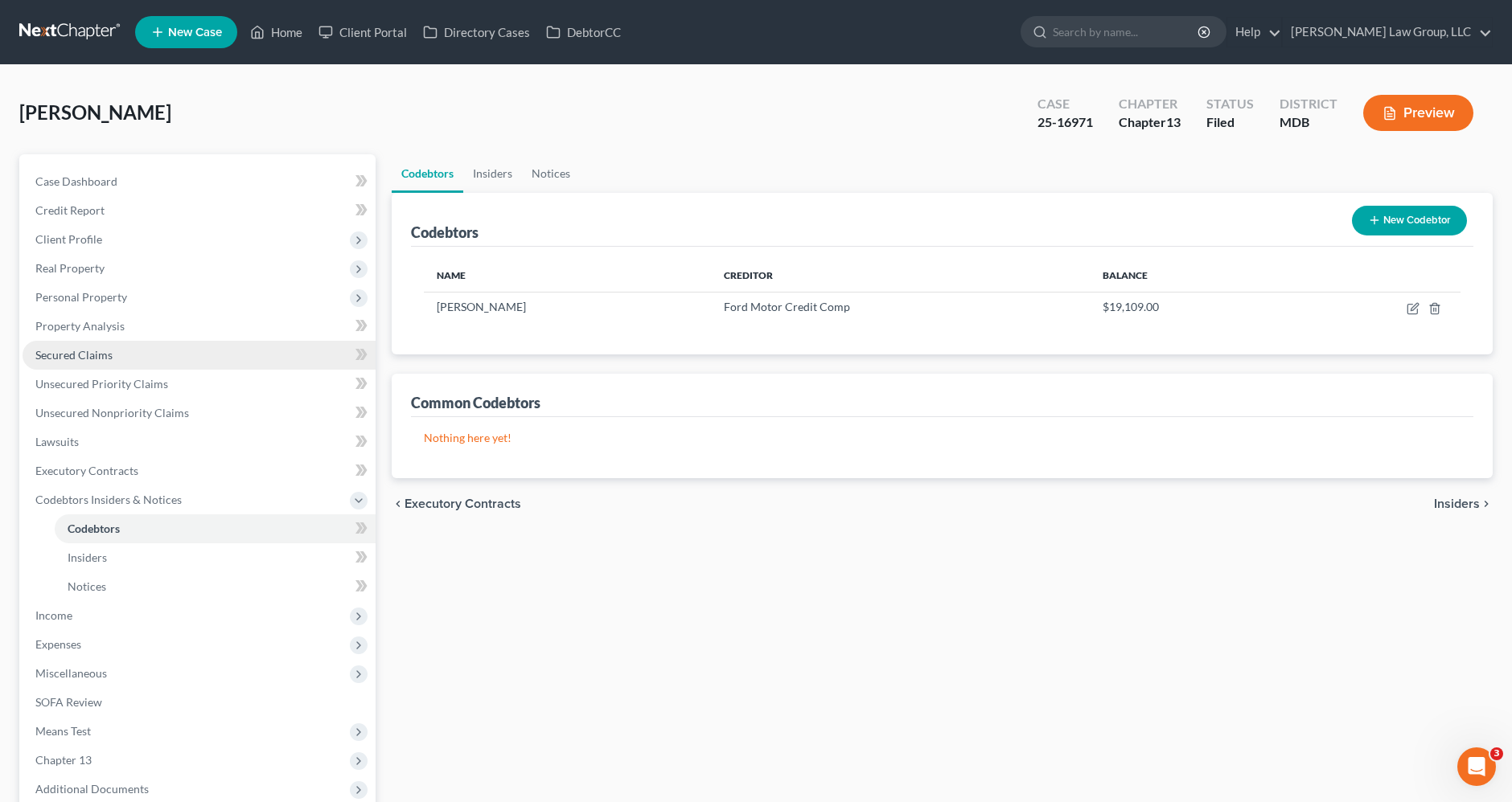
click at [84, 354] on span "Secured Claims" at bounding box center [75, 355] width 77 height 14
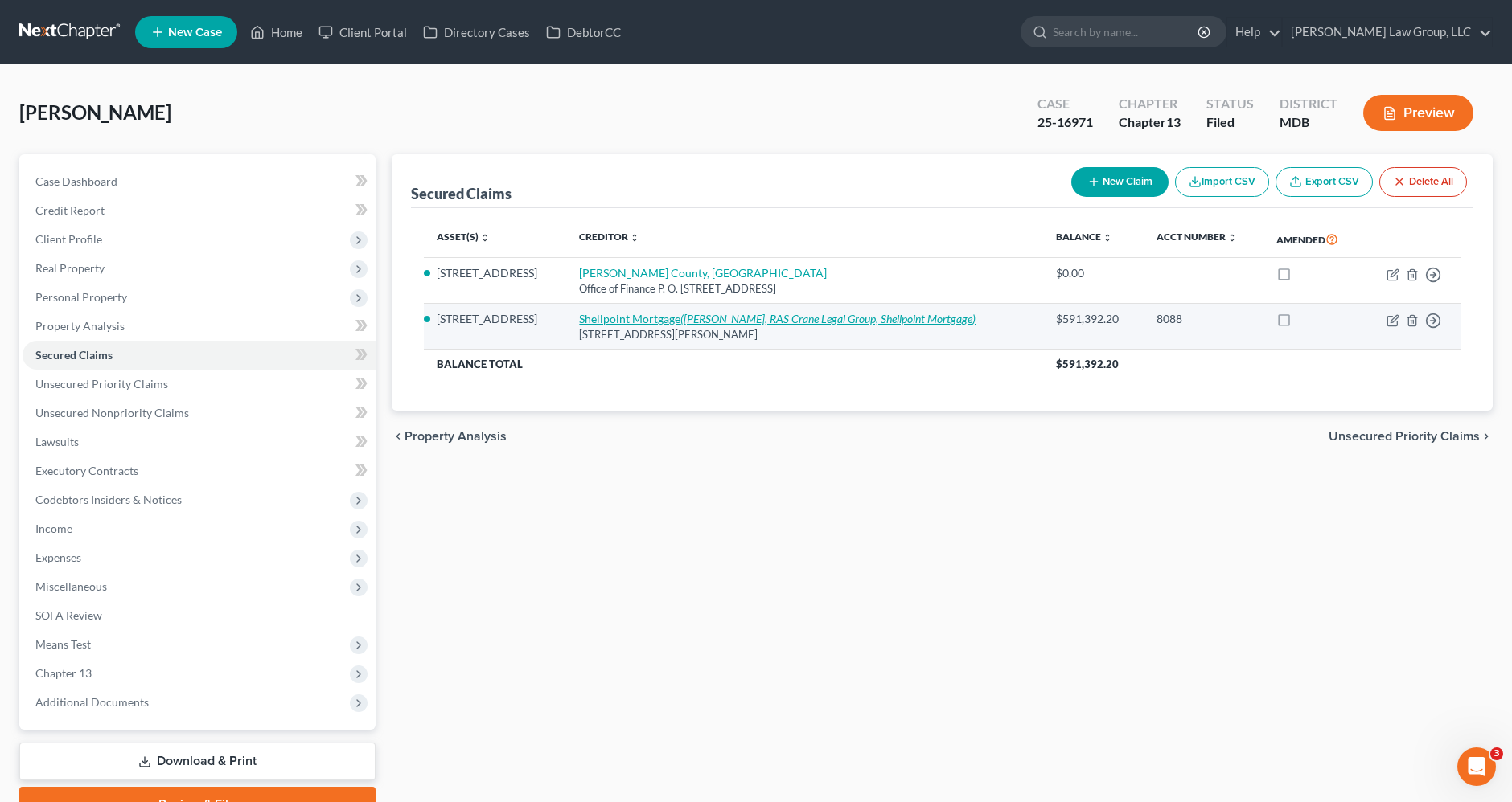
click at [731, 315] on icon "(Keith Yacko, RAS Crane Legal Group, Shellpoint Mortgage)" at bounding box center [828, 318] width 295 height 14
select select "42"
select select "4"
select select "0"
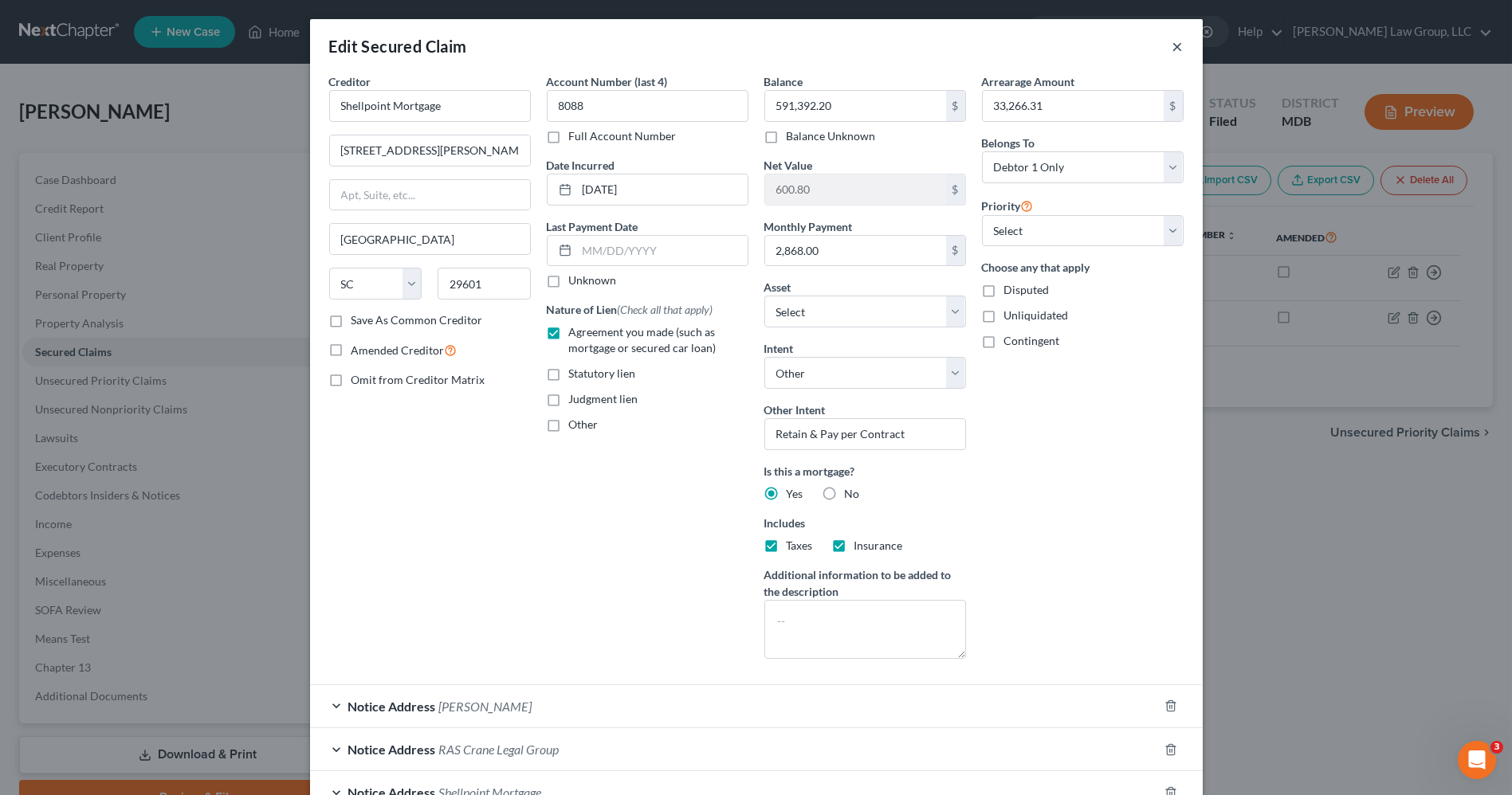
click at [1172, 40] on button "×" at bounding box center [1178, 46] width 12 height 19
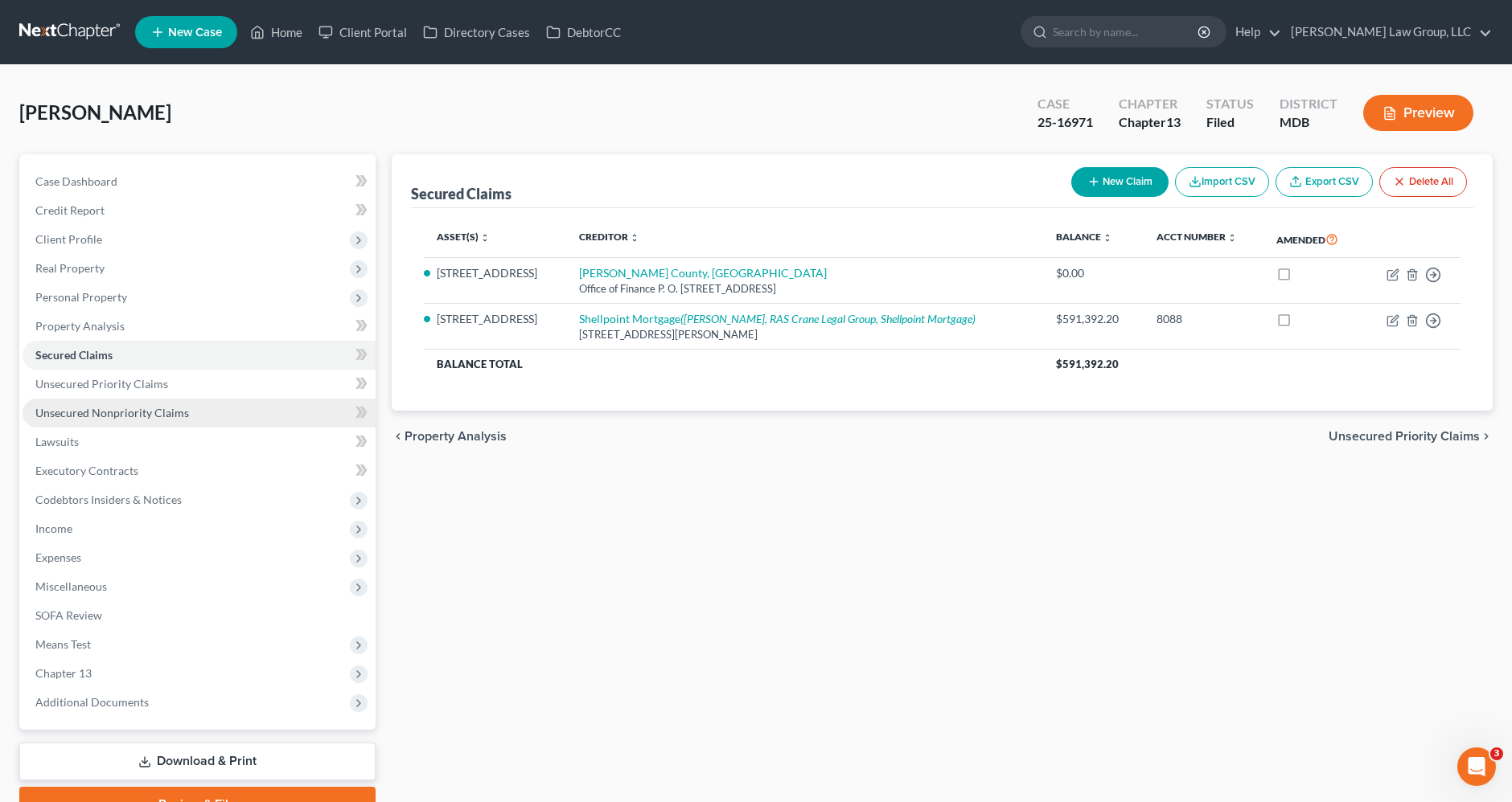
click at [106, 412] on span "Unsecured Nonpriority Claims" at bounding box center [112, 413] width 154 height 14
